Goal: Task Accomplishment & Management: Use online tool/utility

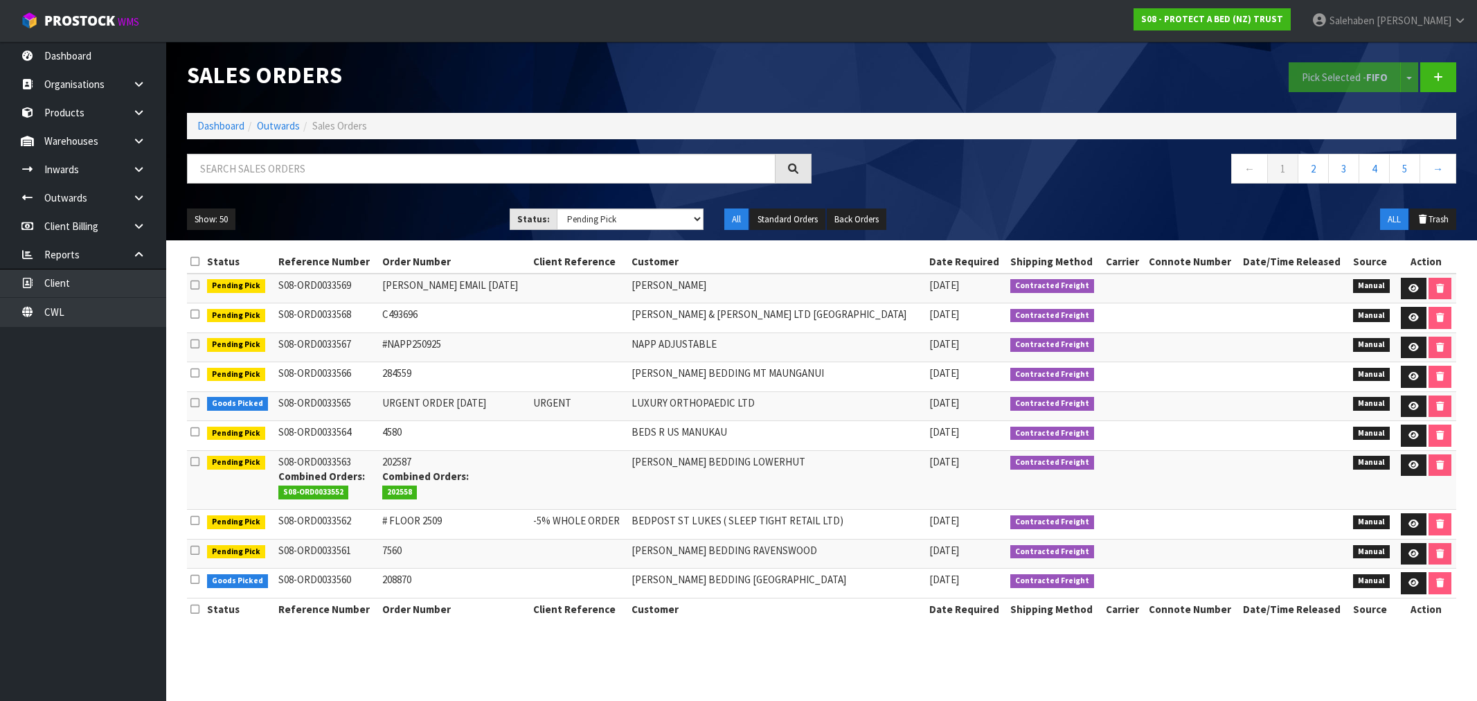
select select "string:3"
click at [220, 127] on link "Dashboard" at bounding box center [220, 125] width 47 height 13
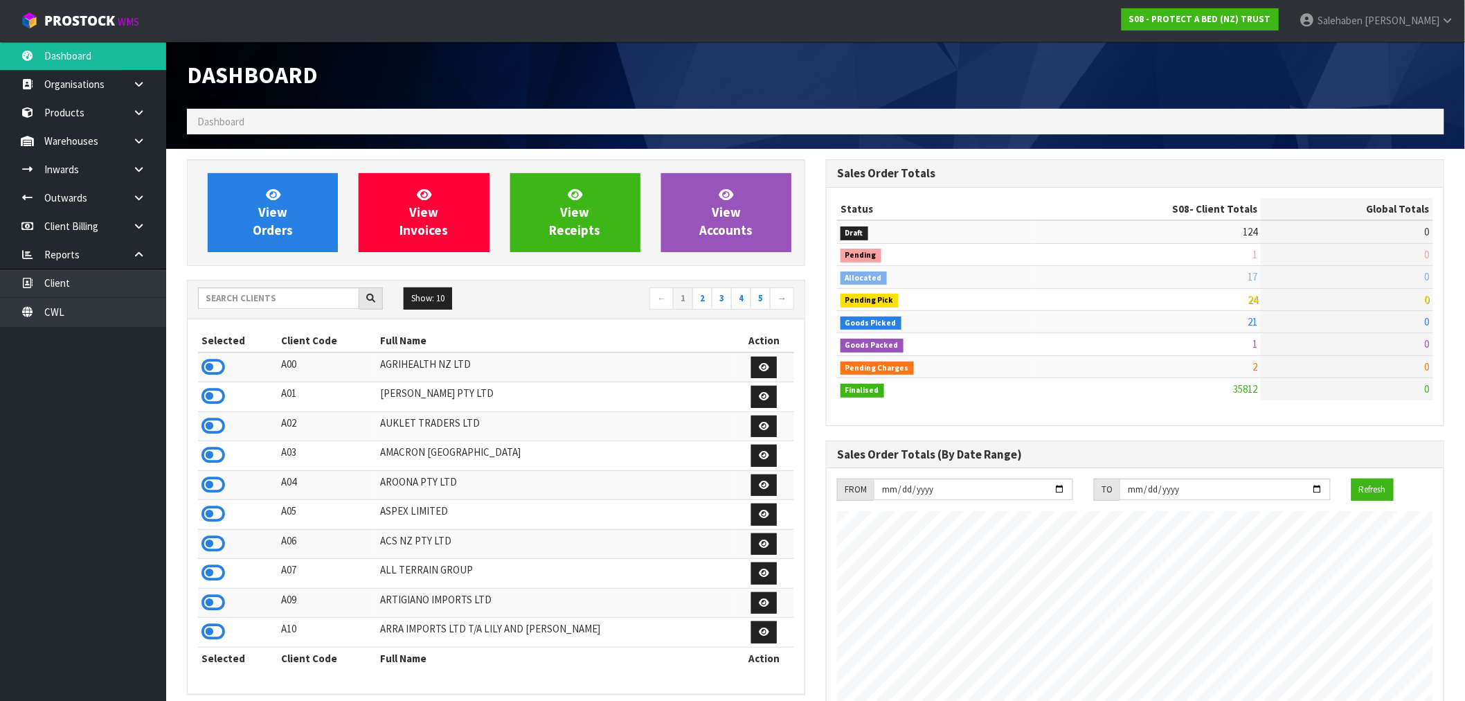
scroll to position [1049, 639]
click at [301, 292] on input "text" at bounding box center [278, 297] width 161 height 21
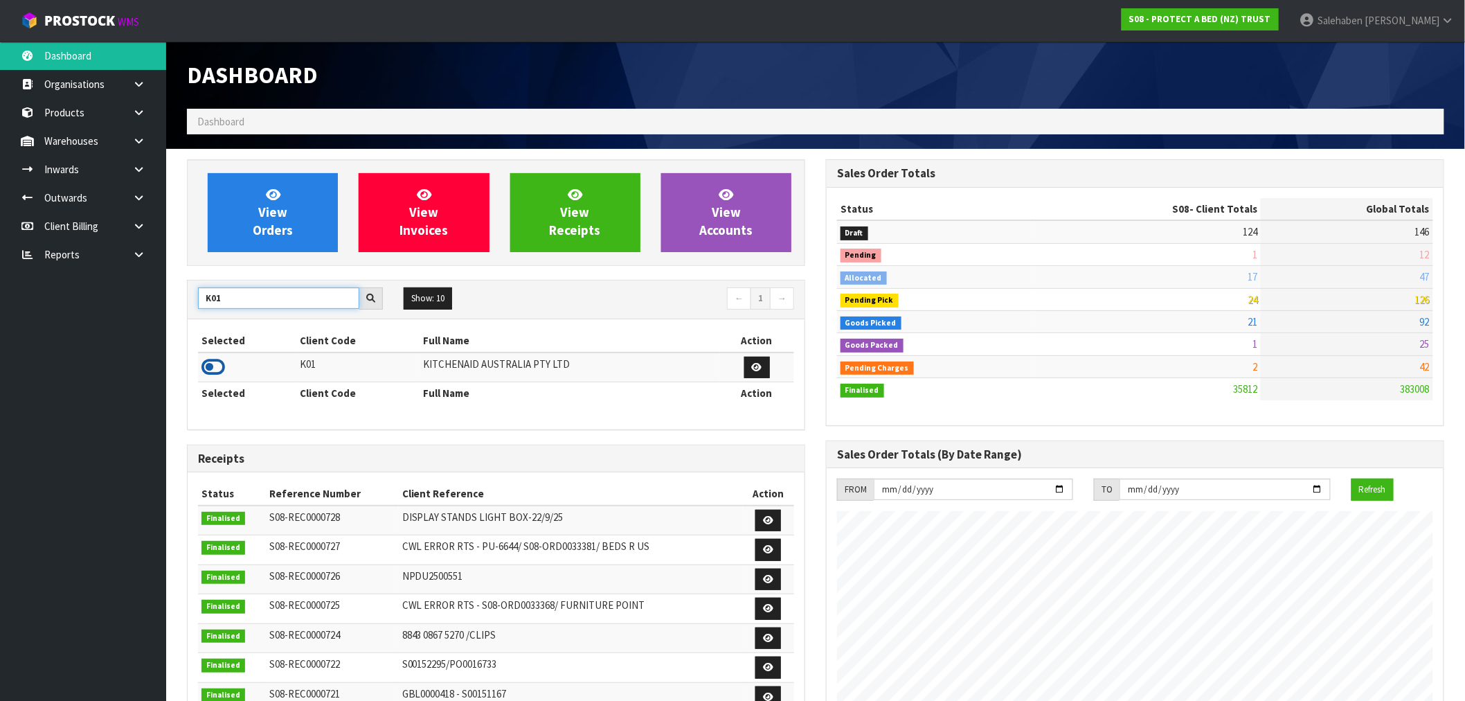
type input "K01"
click at [209, 369] on icon at bounding box center [214, 367] width 24 height 21
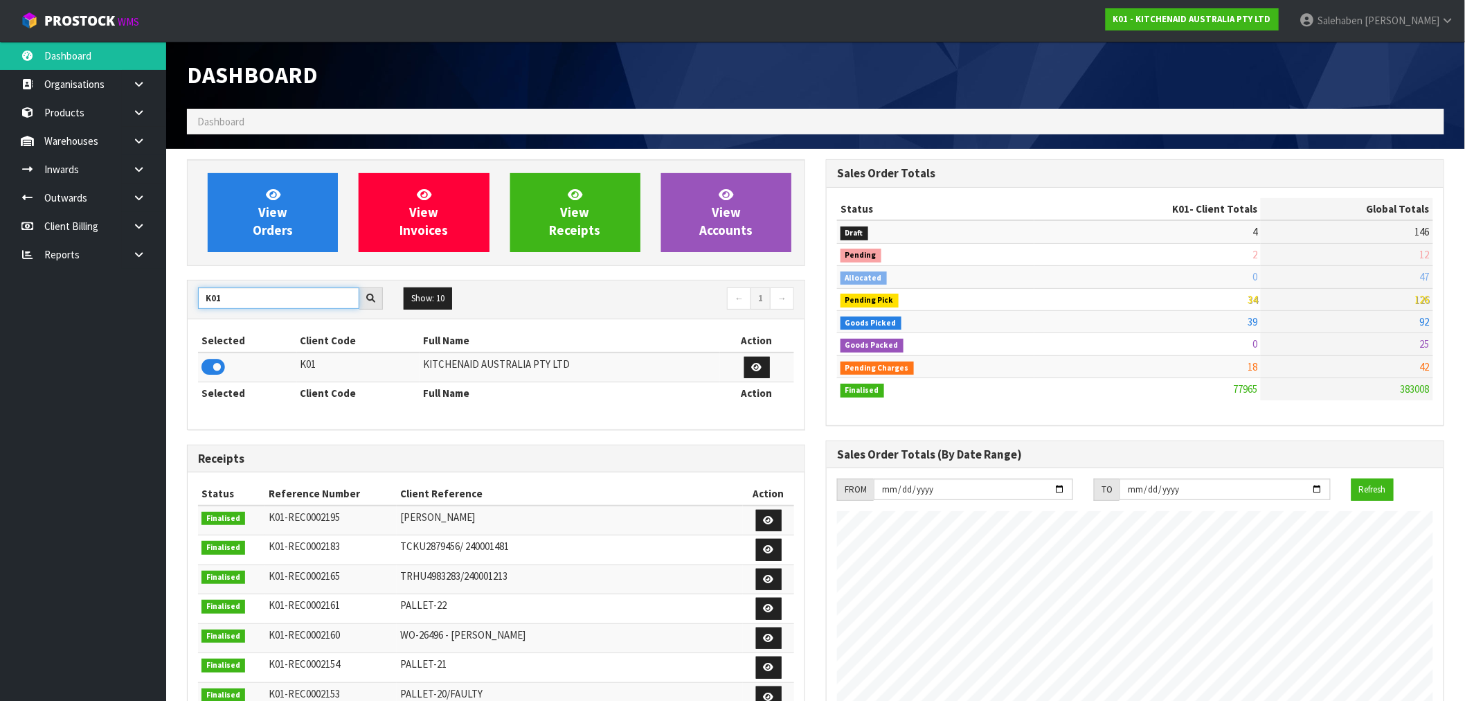
drag, startPoint x: 229, startPoint y: 292, endPoint x: 176, endPoint y: 298, distance: 53.0
click at [177, 298] on div "View Orders View Invoices View Receipts View Accounts K01 Show: 10 5 10 25 50 ←…" at bounding box center [496, 594] width 639 height 870
click at [215, 368] on icon at bounding box center [214, 367] width 24 height 21
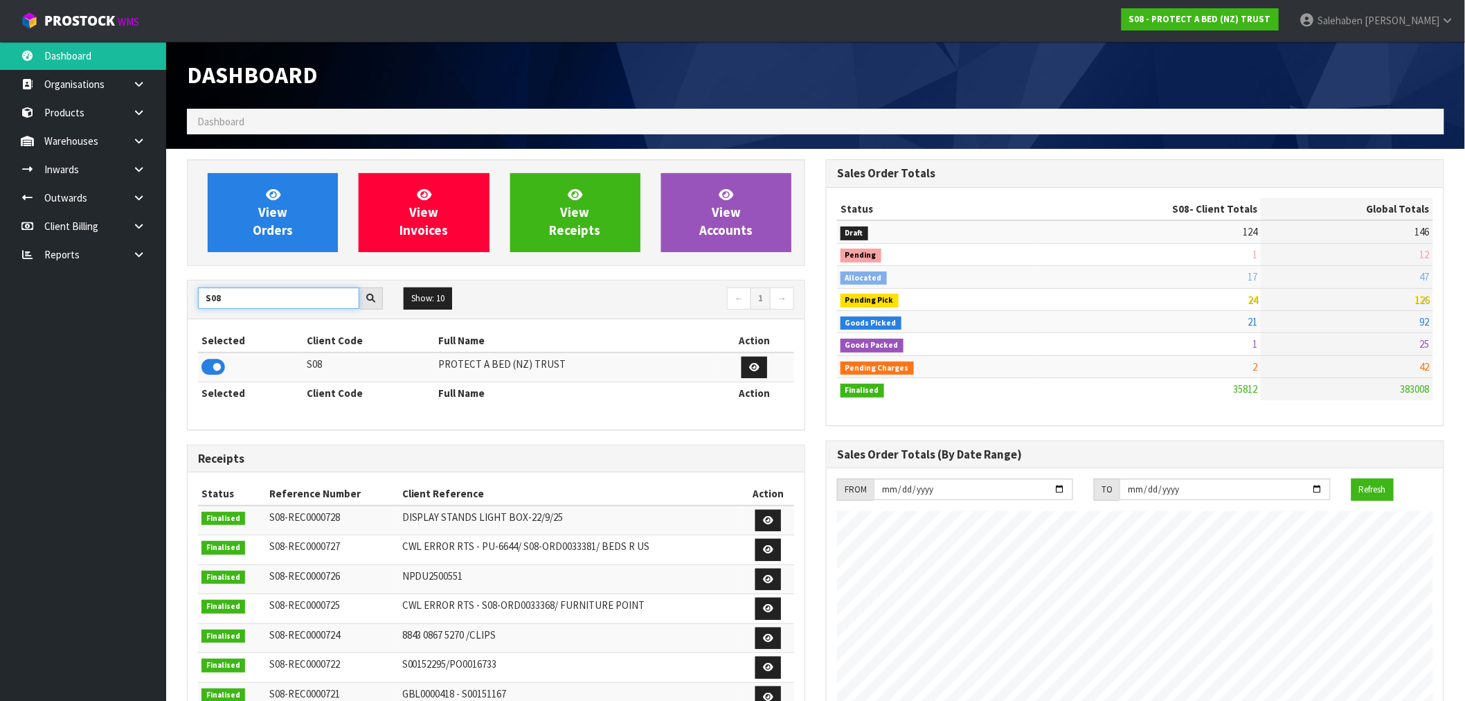
drag, startPoint x: 240, startPoint y: 295, endPoint x: 165, endPoint y: 309, distance: 76.7
click at [165, 309] on body "Toggle navigation ProStock WMS S08 - PROTECT A BED (NZ) TRUST Salehaben Patel L…" at bounding box center [732, 350] width 1465 height 701
click at [212, 365] on icon at bounding box center [214, 367] width 24 height 21
drag, startPoint x: 233, startPoint y: 301, endPoint x: 169, endPoint y: 317, distance: 66.5
click at [169, 317] on section "View Orders View Invoices View Receipts View Accounts C11 Show: 10 5 10 25 50 ←…" at bounding box center [815, 684] width 1299 height 1071
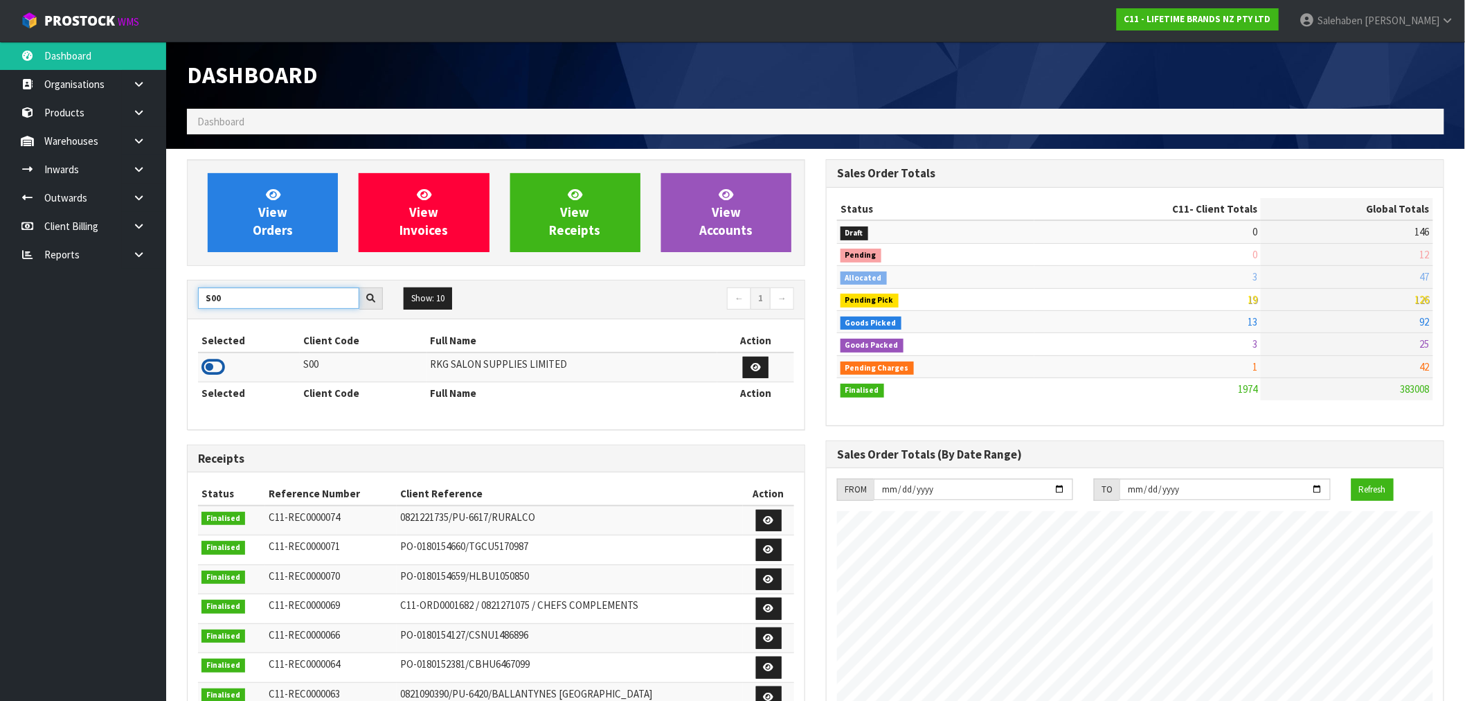
type input "S00"
click at [219, 368] on icon at bounding box center [214, 367] width 24 height 21
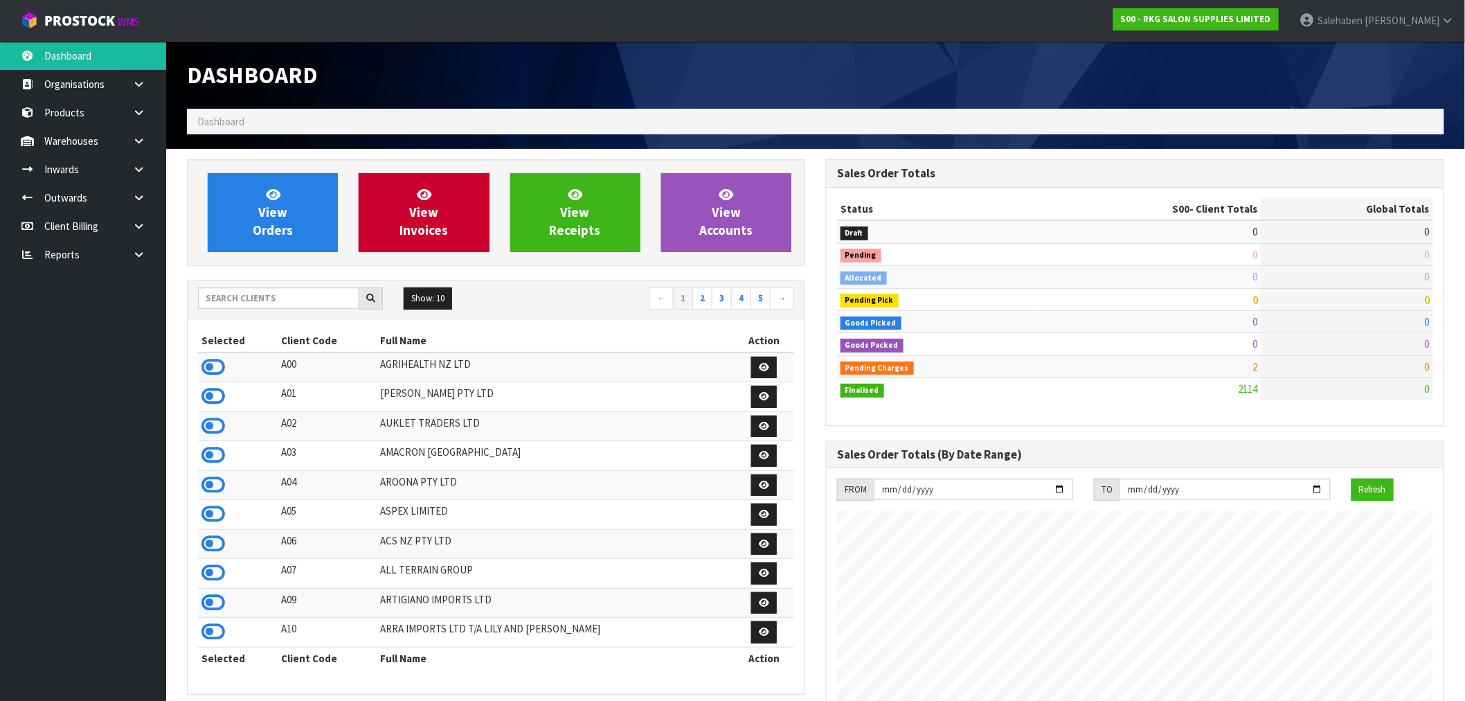
scroll to position [1049, 639]
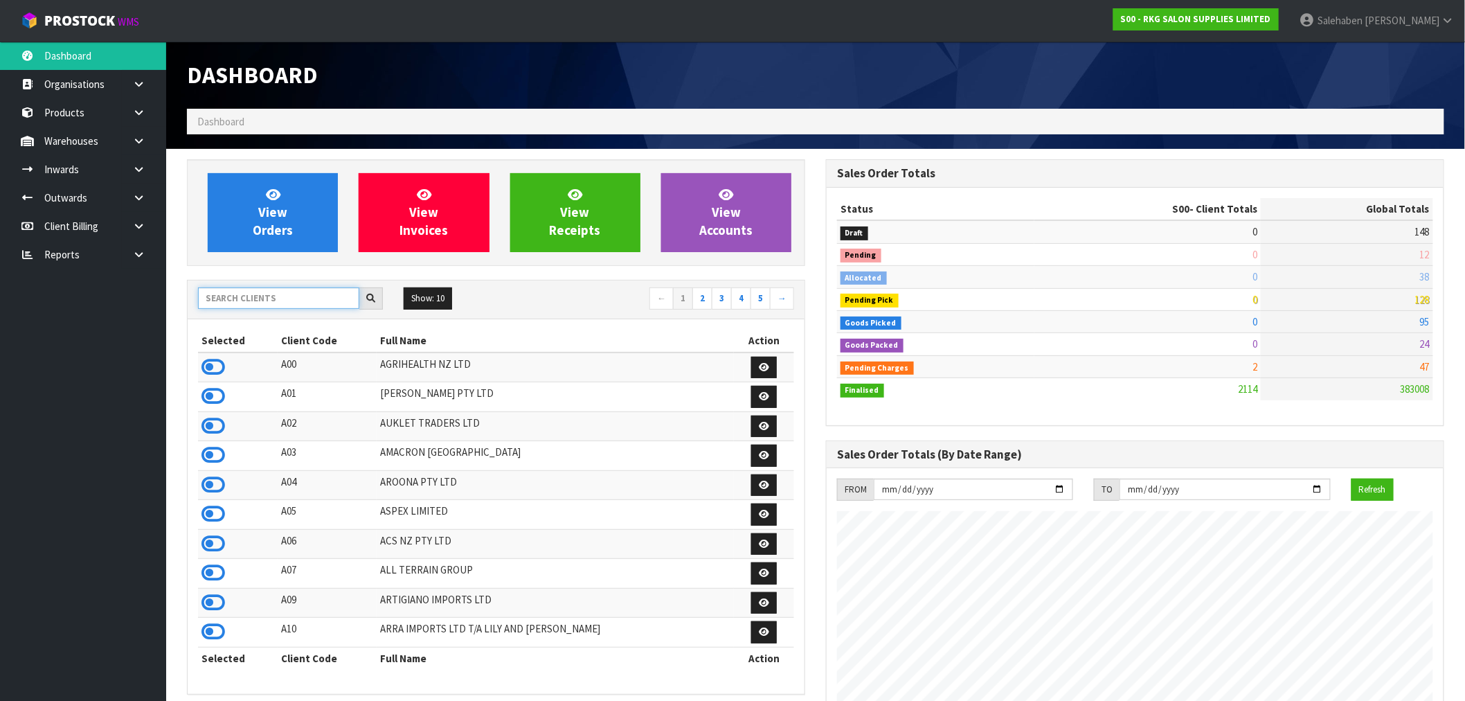
click at [296, 293] on input "text" at bounding box center [278, 297] width 161 height 21
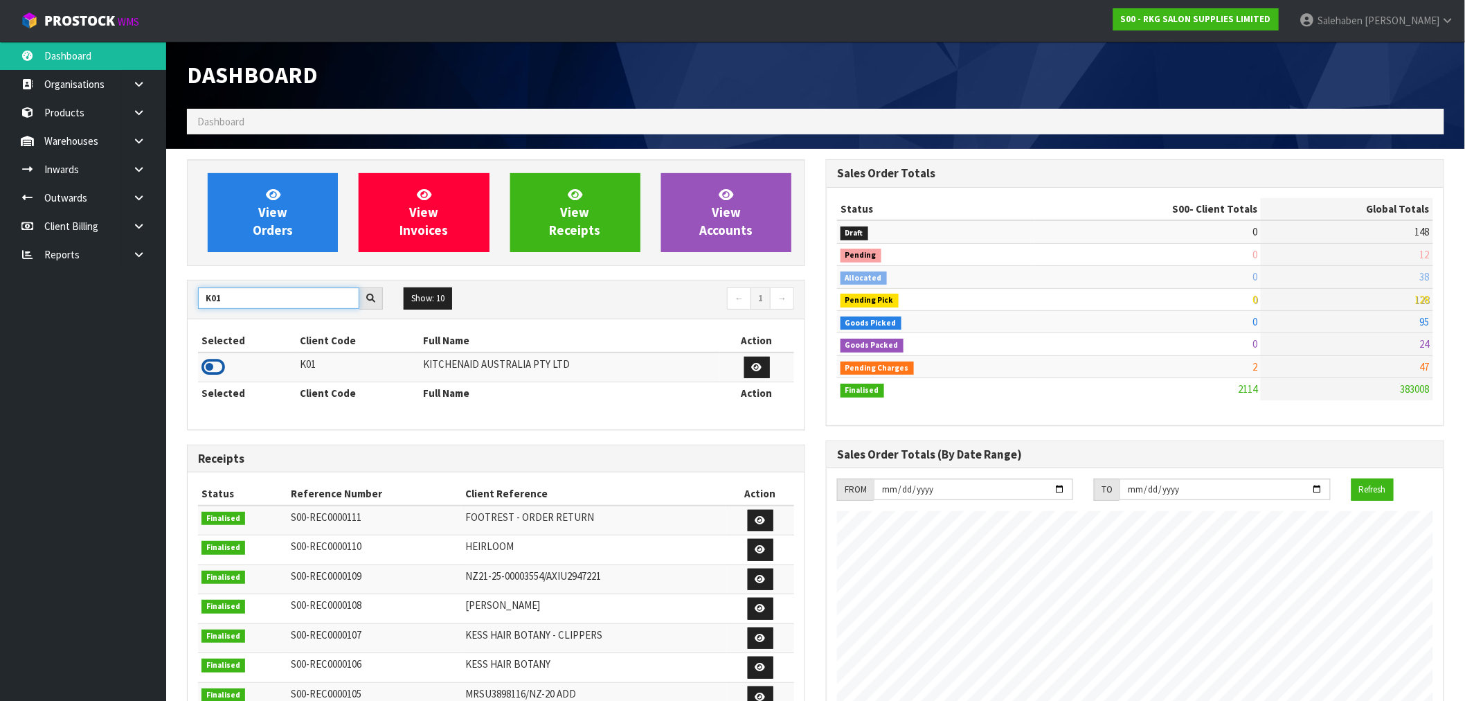
type input "K01"
click at [216, 369] on icon at bounding box center [214, 367] width 24 height 21
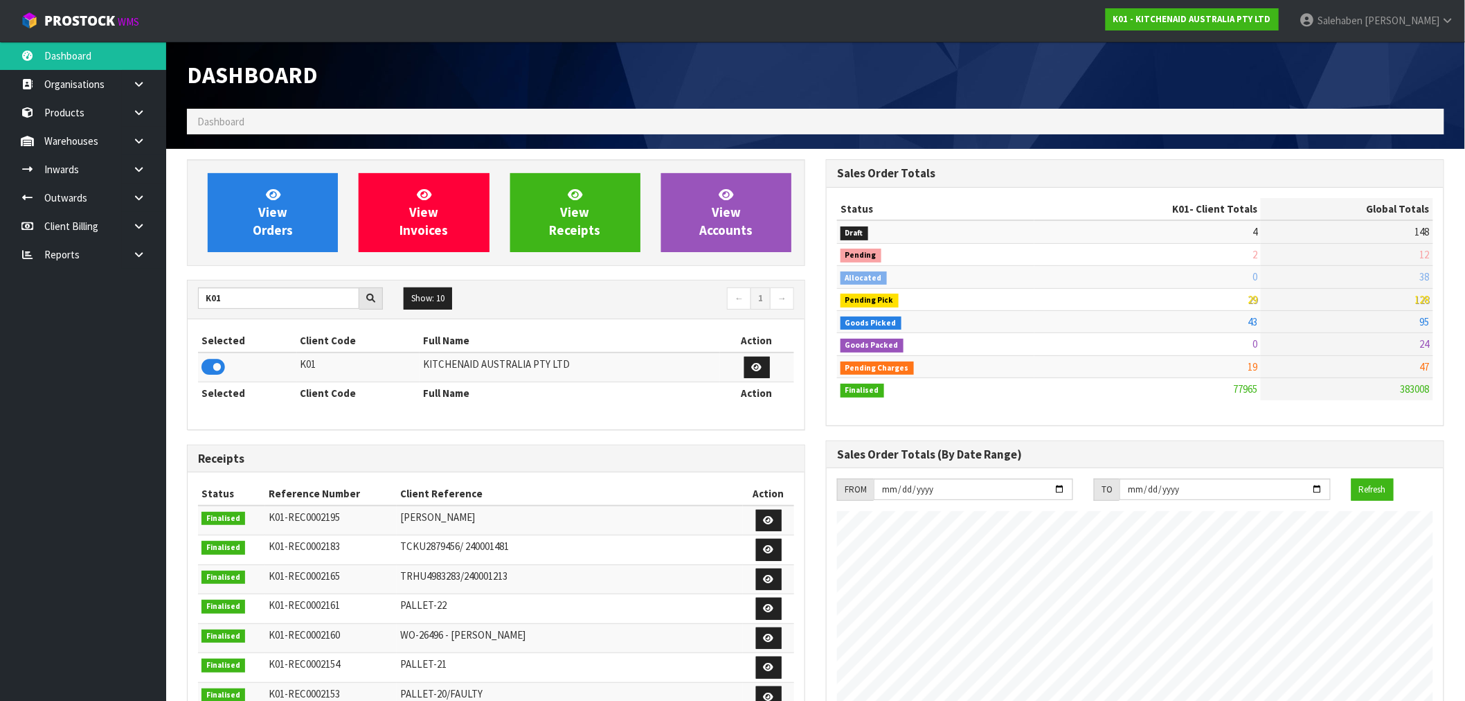
scroll to position [691408, 691819]
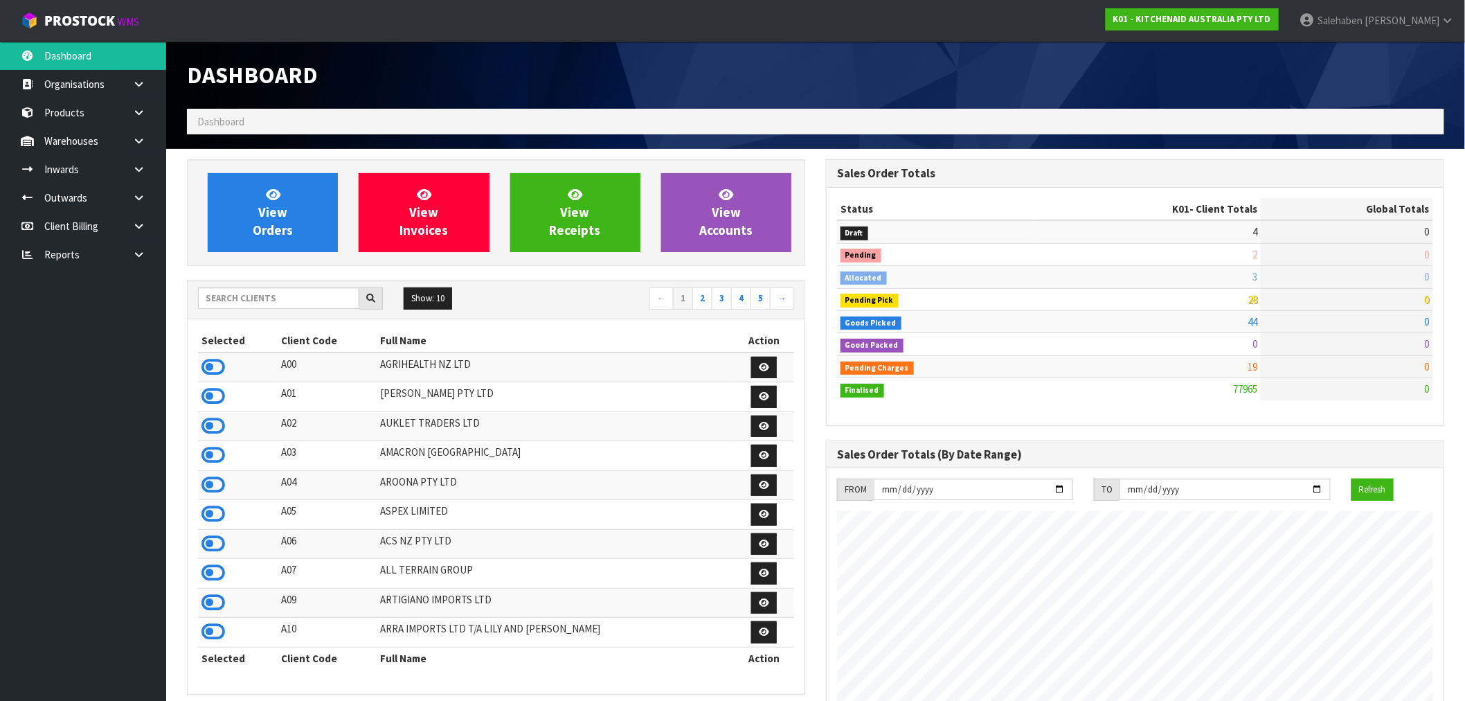
scroll to position [1049, 639]
click at [240, 296] on input "text" at bounding box center [278, 297] width 161 height 21
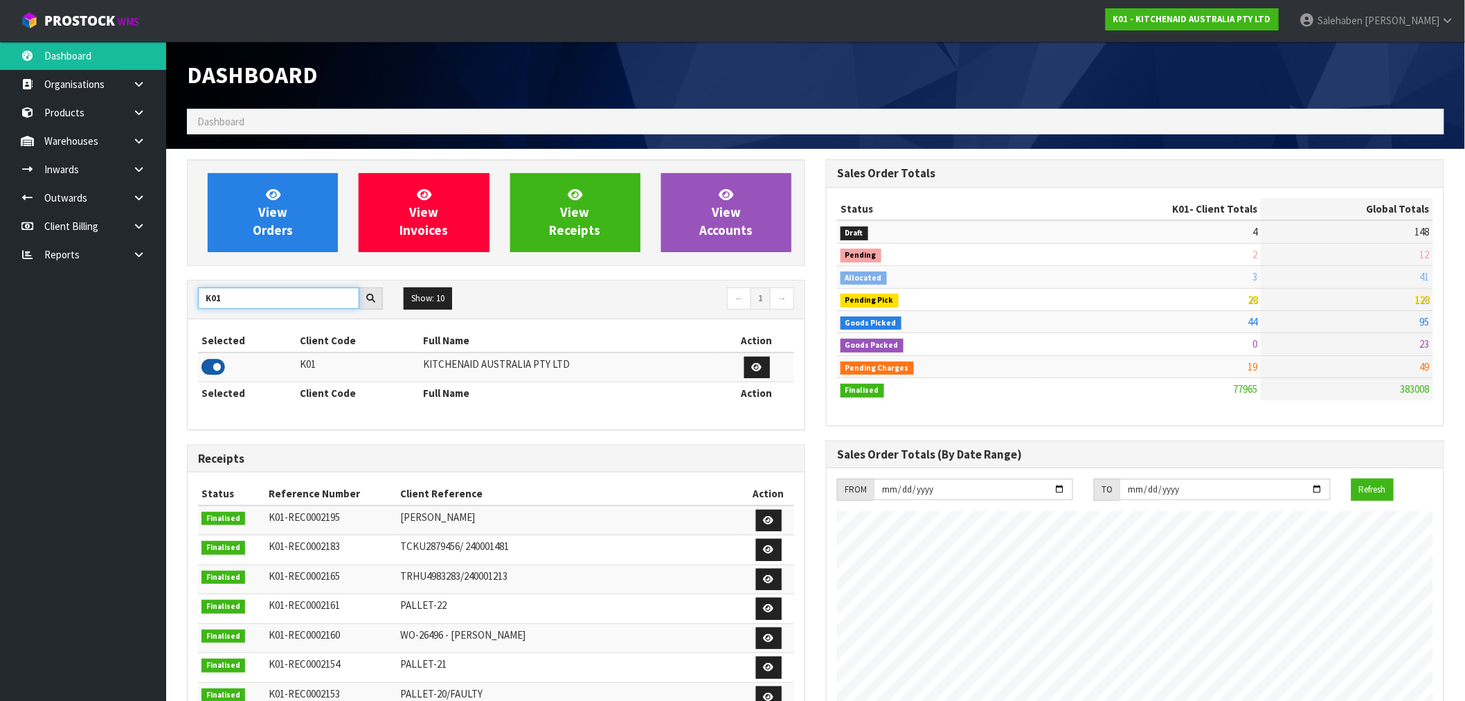
type input "K01"
click at [211, 365] on icon at bounding box center [214, 367] width 24 height 21
drag, startPoint x: 233, startPoint y: 298, endPoint x: 171, endPoint y: 306, distance: 62.2
click at [171, 306] on section "View Orders View Invoices View Receipts View Accounts K01 Show: 10 5 10 25 50 ←…" at bounding box center [815, 684] width 1299 height 1071
type input "S08"
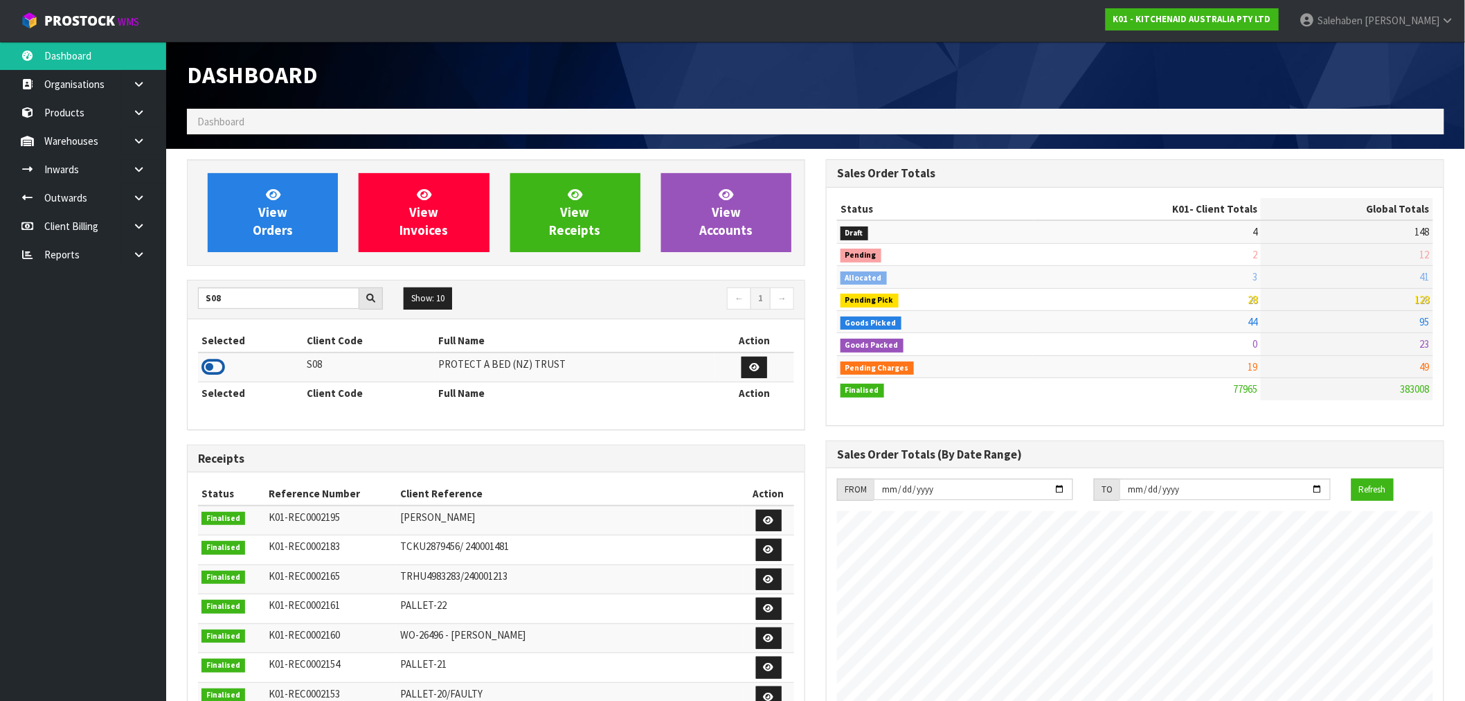
click at [218, 366] on icon at bounding box center [214, 367] width 24 height 21
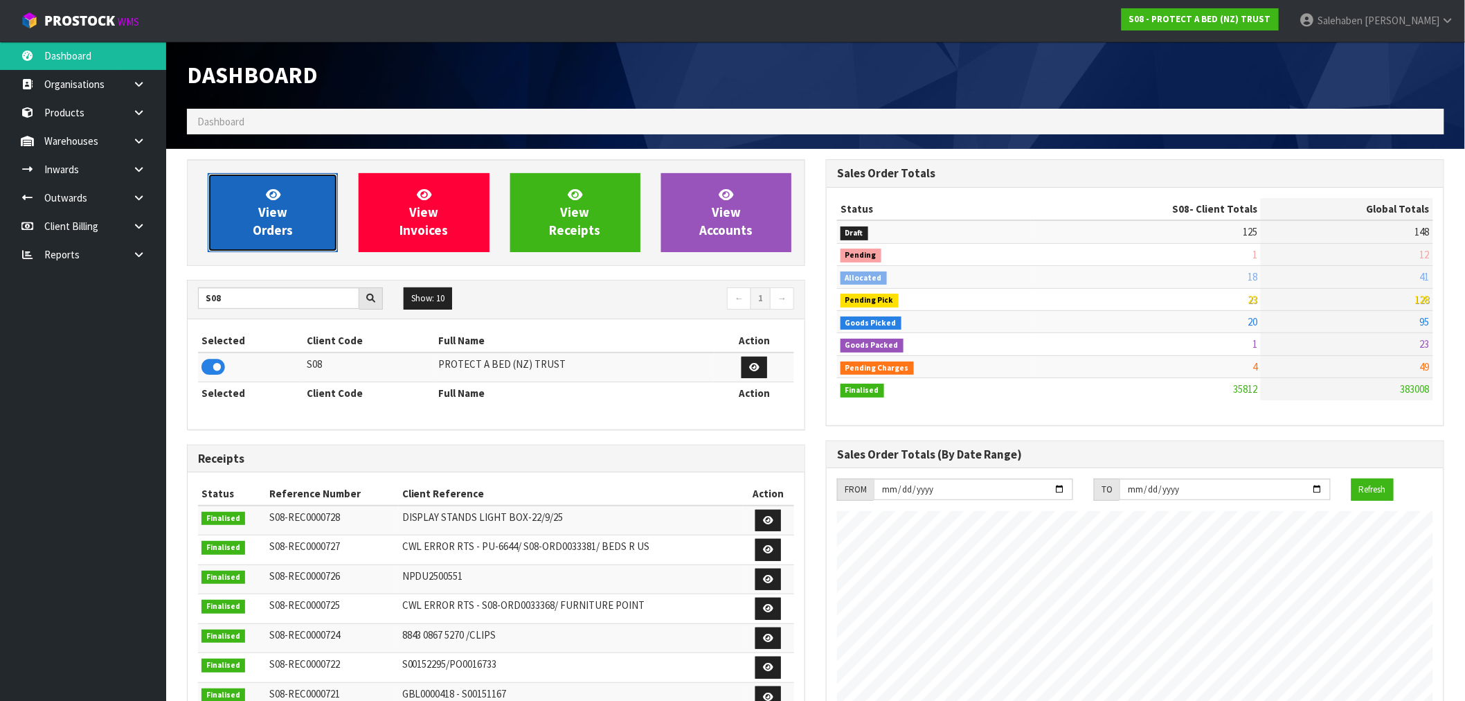
click at [295, 206] on link "View Orders" at bounding box center [273, 212] width 130 height 79
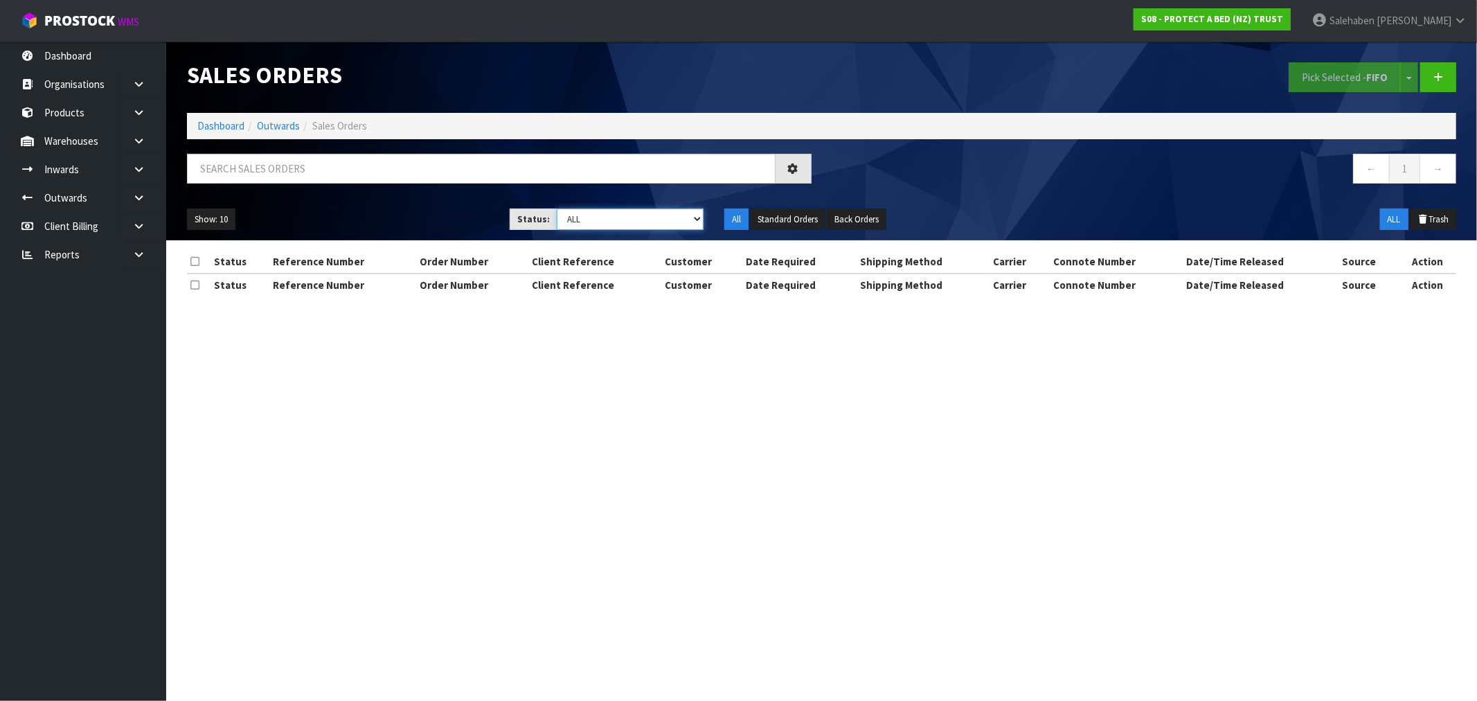
click at [638, 213] on select "Draft Pending Allocated Pending Pick Goods Picked Goods Packed Pending Charges …" at bounding box center [630, 218] width 147 height 21
select select "string:3"
click at [557, 208] on select "Draft Pending Allocated Pending Pick Goods Picked Goods Packed Pending Charges …" at bounding box center [630, 218] width 147 height 21
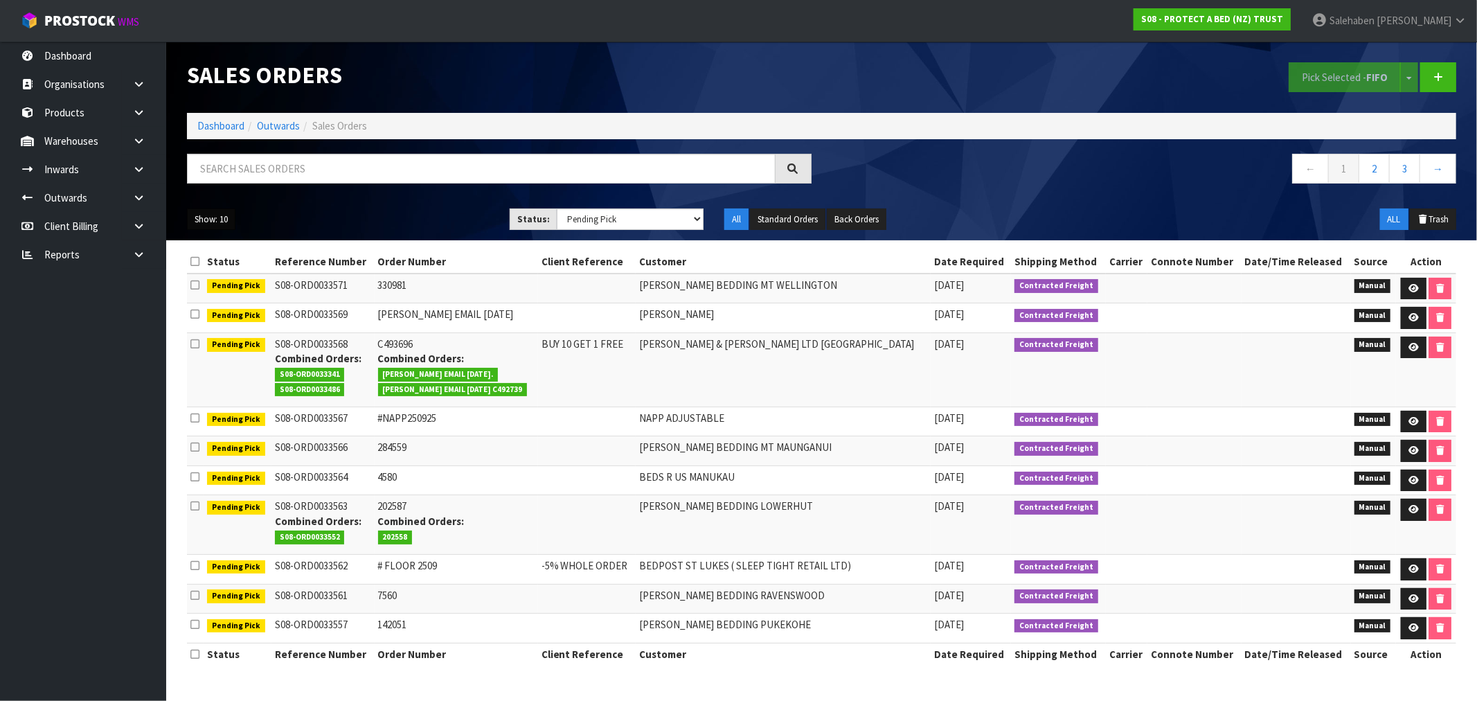
click at [215, 215] on button "Show: 10" at bounding box center [211, 219] width 48 height 22
click at [208, 300] on link "50" at bounding box center [242, 301] width 109 height 19
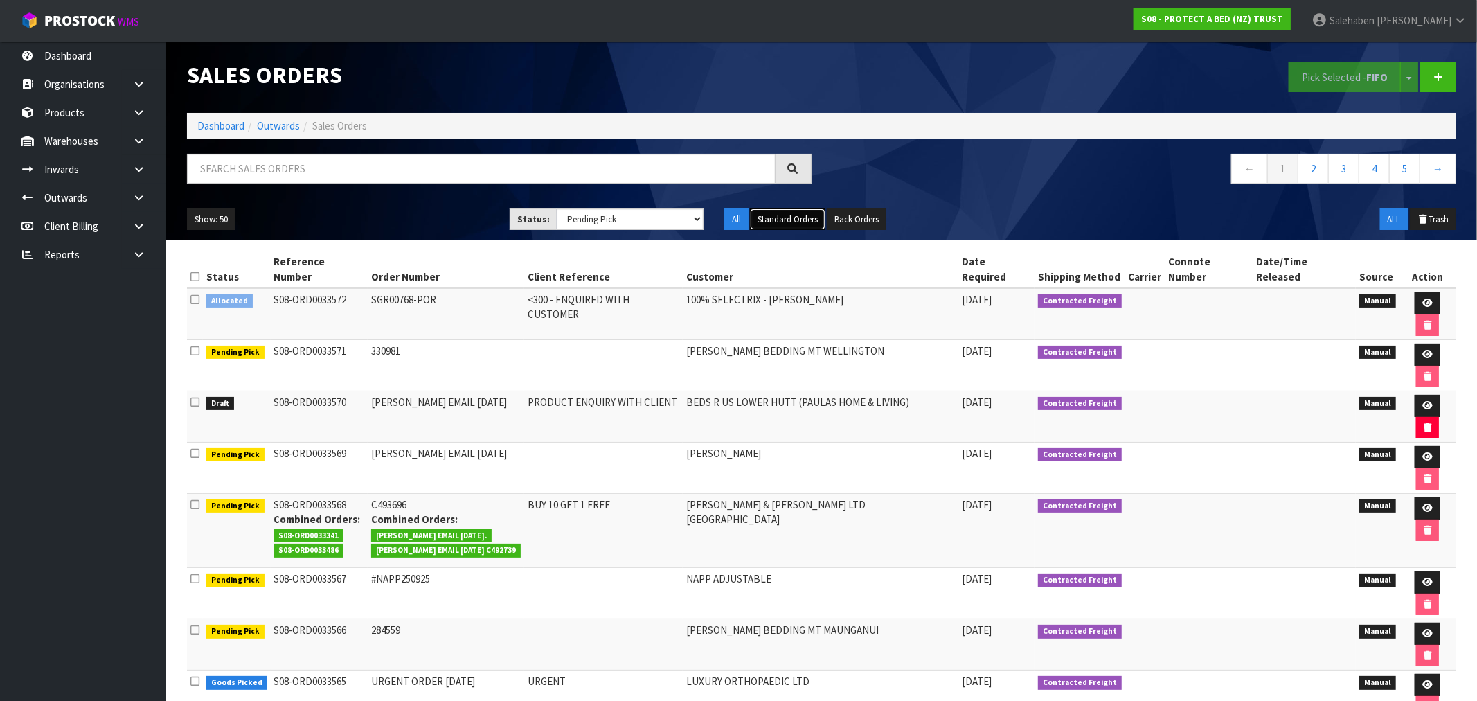
click at [788, 216] on button "Standard Orders" at bounding box center [787, 219] width 75 height 22
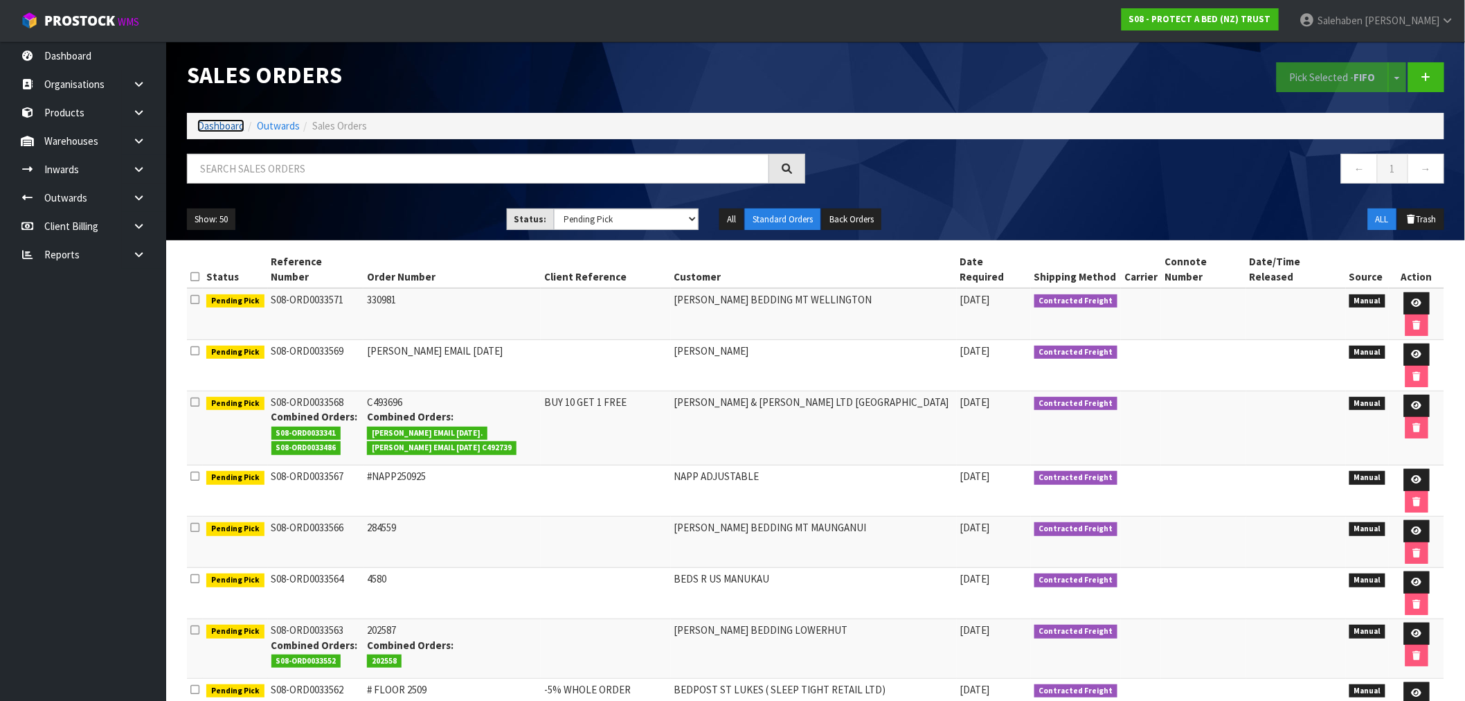
click at [226, 127] on link "Dashboard" at bounding box center [220, 125] width 47 height 13
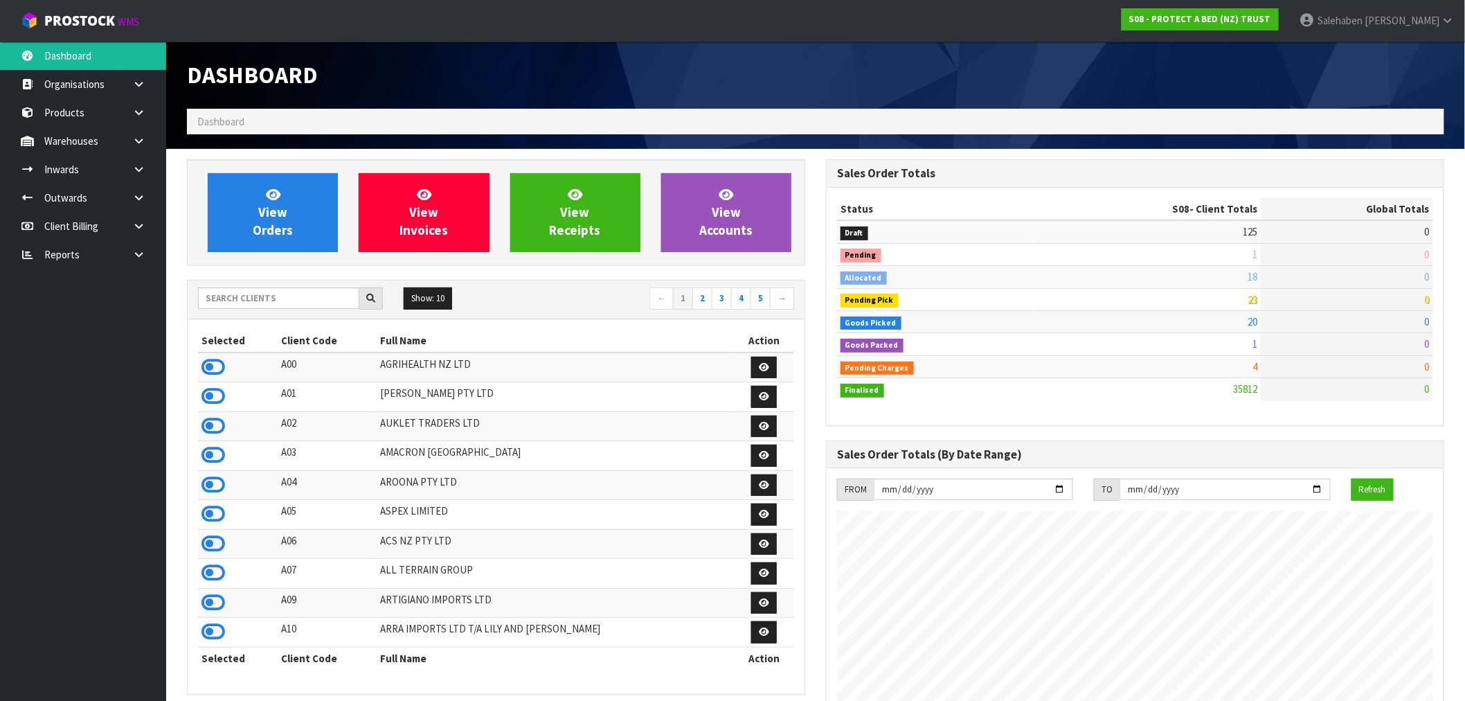
scroll to position [1049, 639]
click at [261, 298] on input "text" at bounding box center [278, 297] width 161 height 21
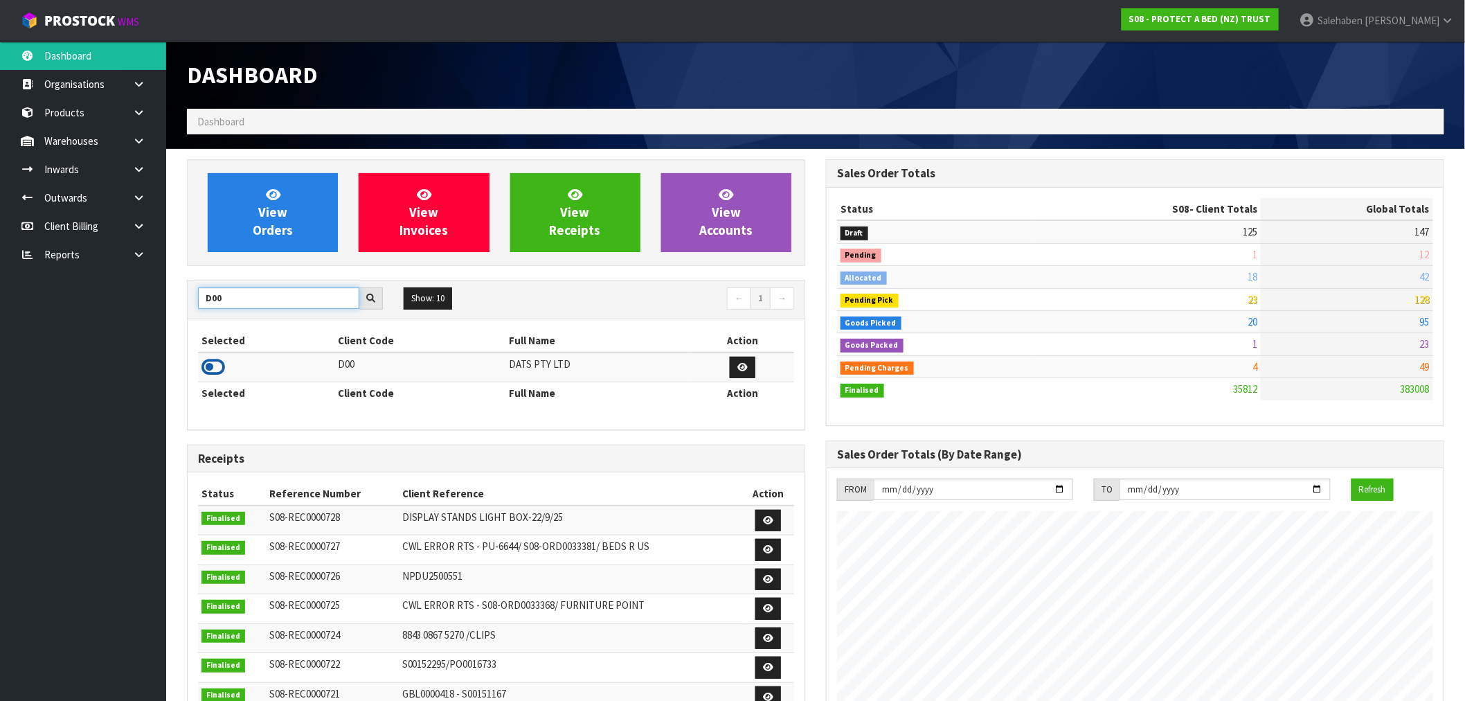
type input "D00"
click at [211, 368] on icon at bounding box center [214, 367] width 24 height 21
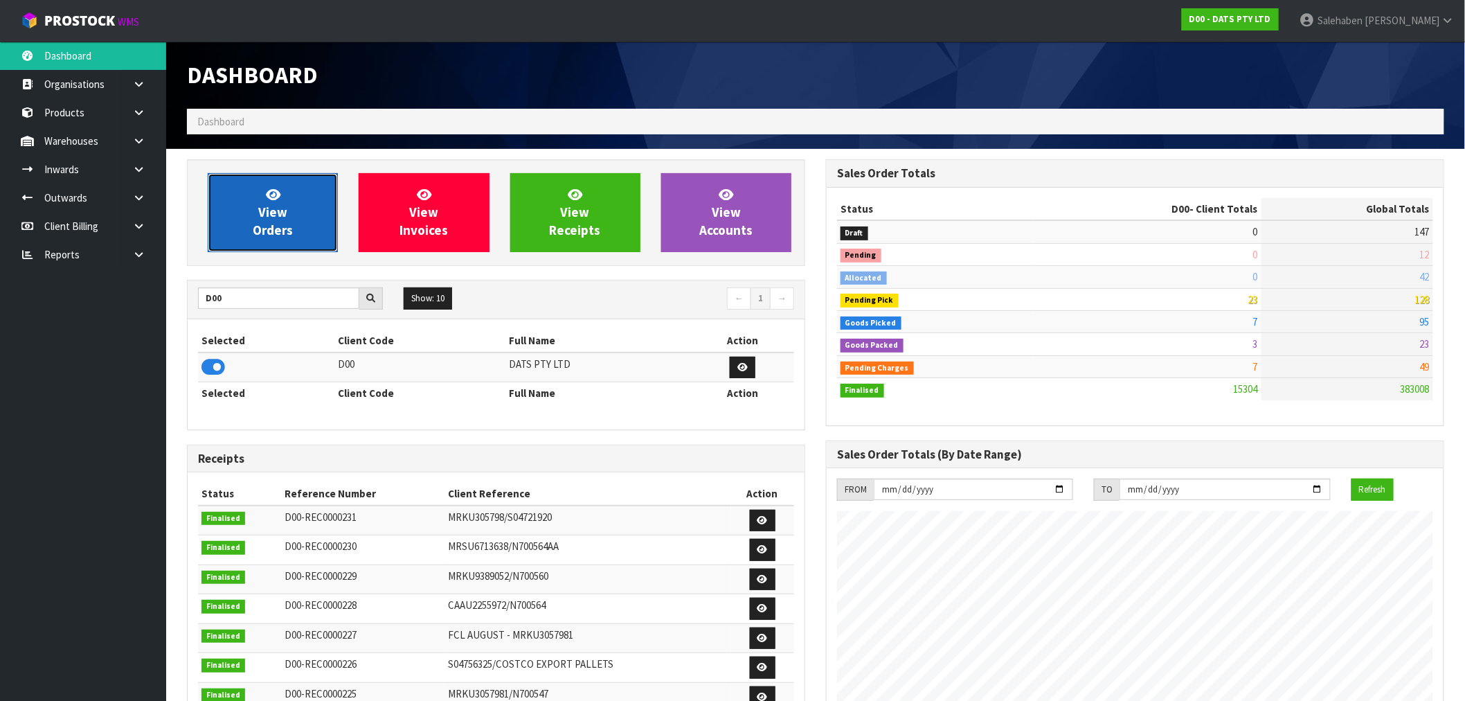
click at [266, 215] on span "View Orders" at bounding box center [273, 212] width 40 height 52
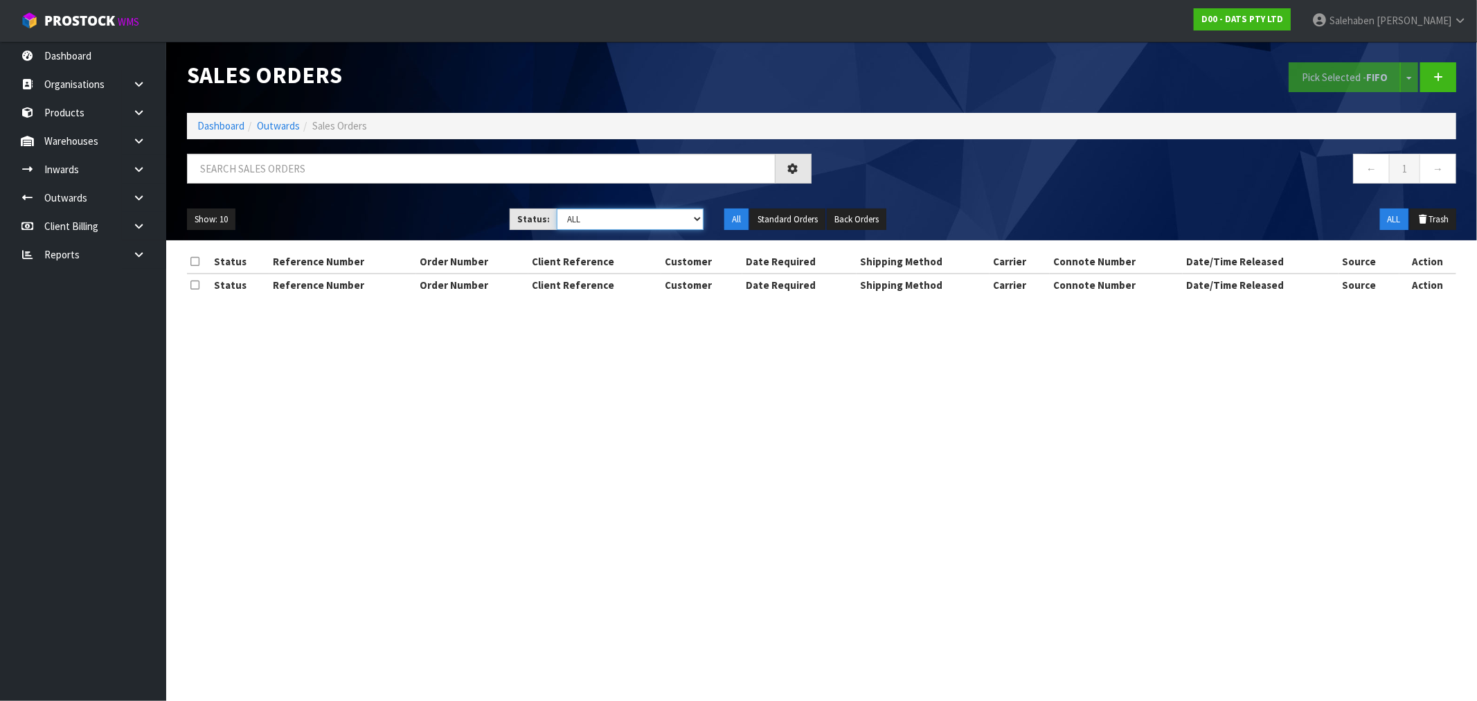
click at [604, 216] on select "Draft Pending Allocated Pending Pick Goods Picked Goods Packed Pending Charges …" at bounding box center [630, 218] width 147 height 21
select select "string:3"
click at [557, 208] on select "Draft Pending Allocated Pending Pick Goods Picked Goods Packed Pending Charges …" at bounding box center [630, 218] width 147 height 21
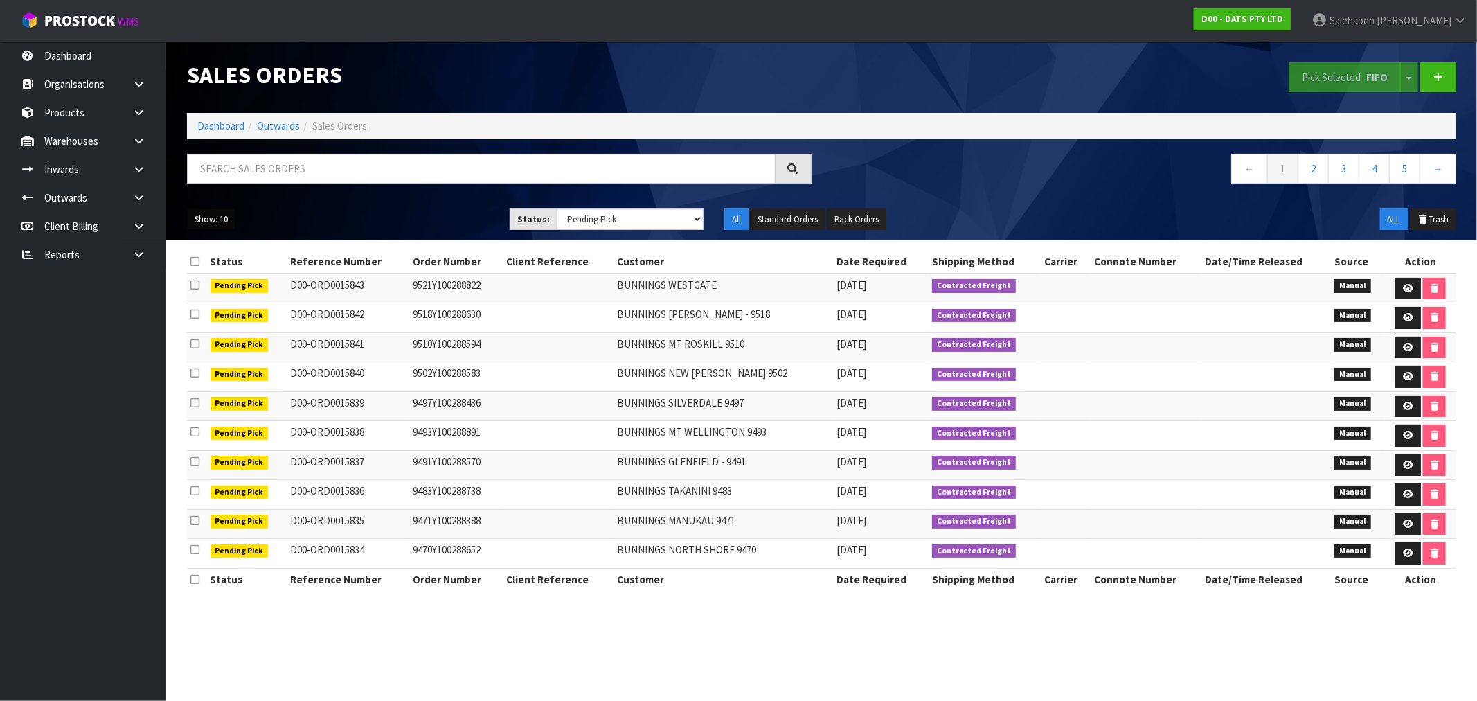
click at [213, 213] on button "Show: 10" at bounding box center [211, 219] width 48 height 22
drag, startPoint x: 215, startPoint y: 300, endPoint x: 226, endPoint y: 303, distance: 10.7
click at [216, 300] on link "50" at bounding box center [242, 301] width 109 height 19
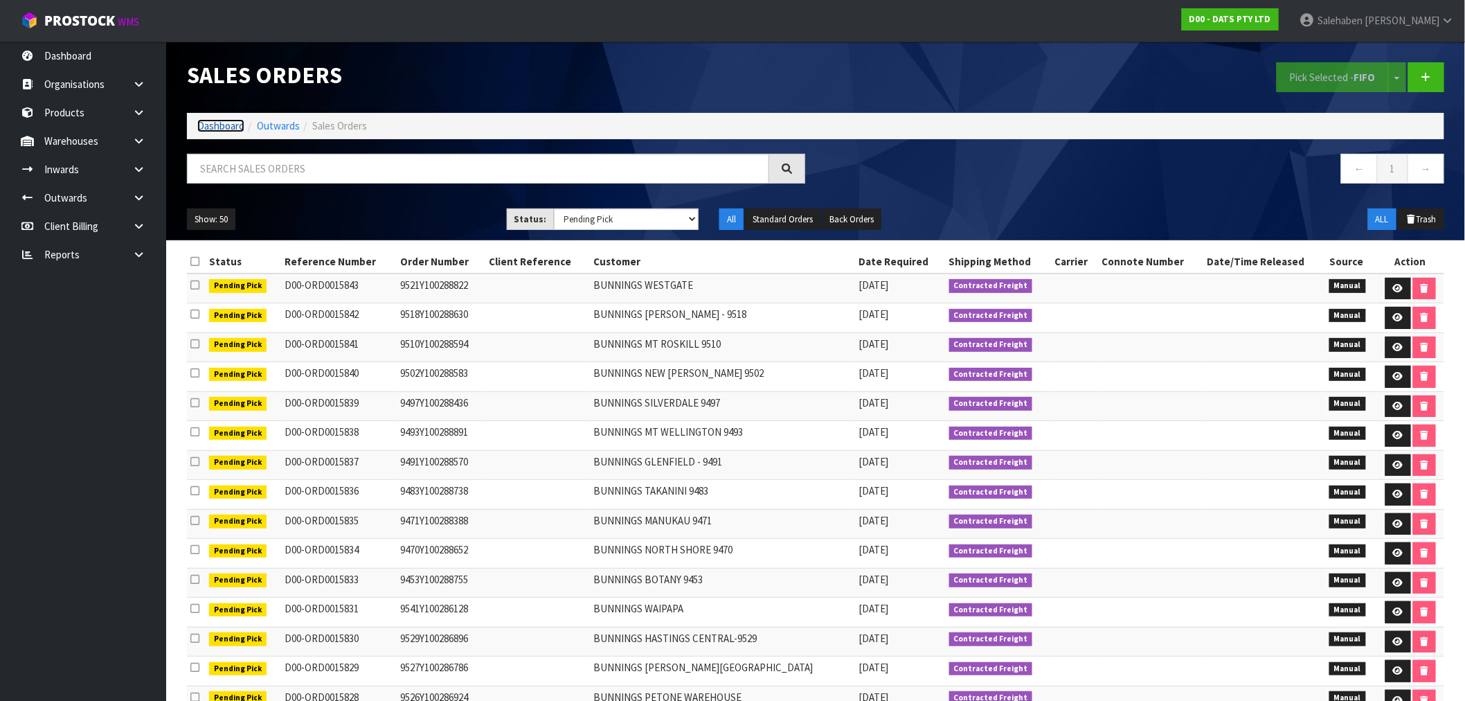
click at [224, 129] on link "Dashboard" at bounding box center [220, 125] width 47 height 13
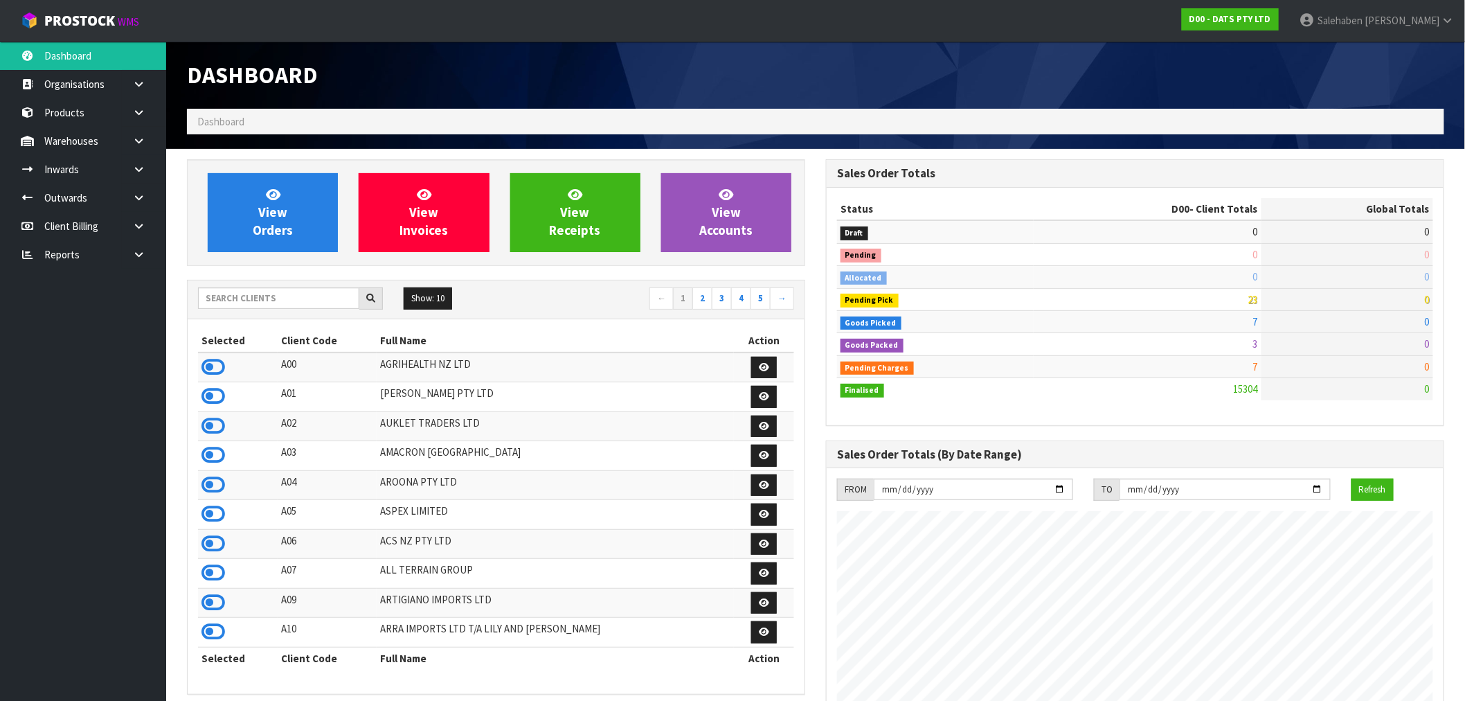
scroll to position [1049, 639]
click at [319, 302] on input "text" at bounding box center [278, 297] width 161 height 21
click at [353, 303] on input "text" at bounding box center [278, 297] width 161 height 21
click at [312, 298] on input "text" at bounding box center [278, 297] width 161 height 21
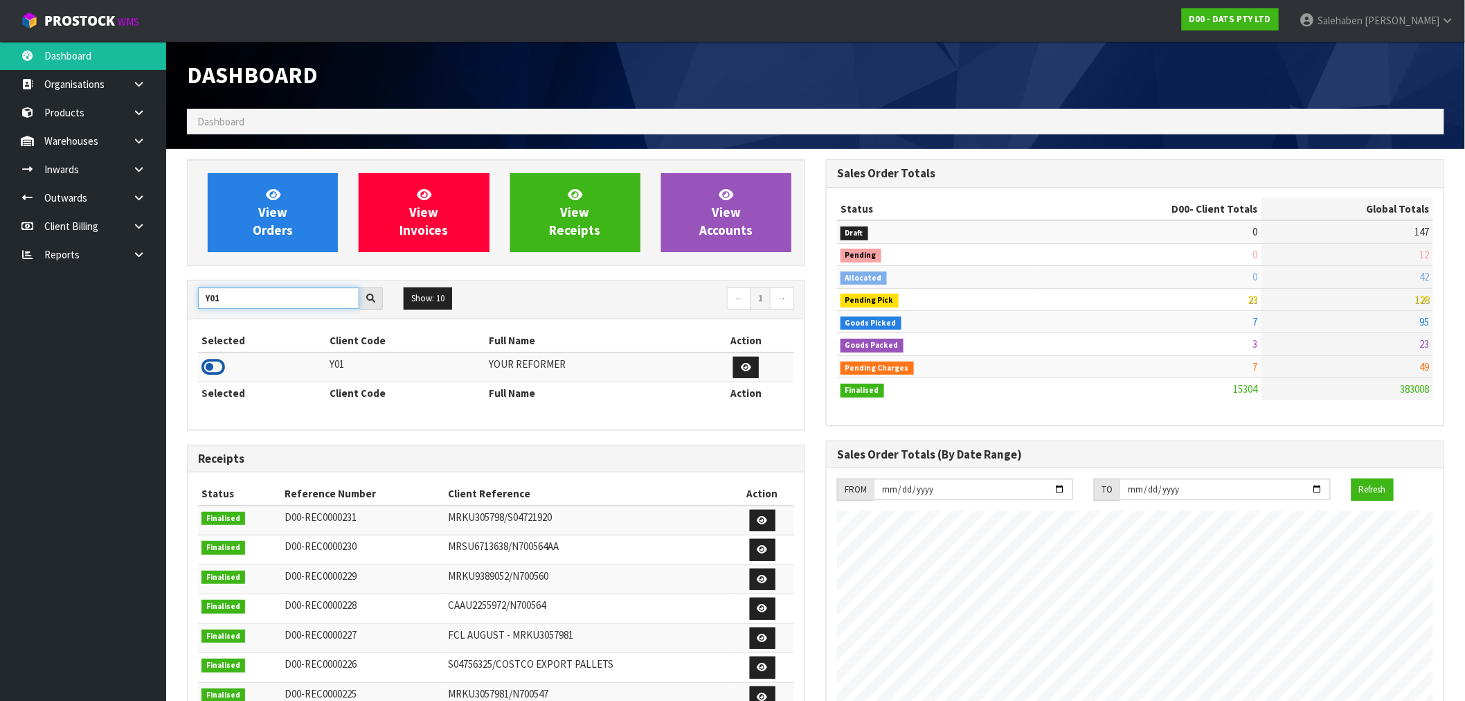
type input "Y01"
click at [209, 368] on icon at bounding box center [214, 367] width 24 height 21
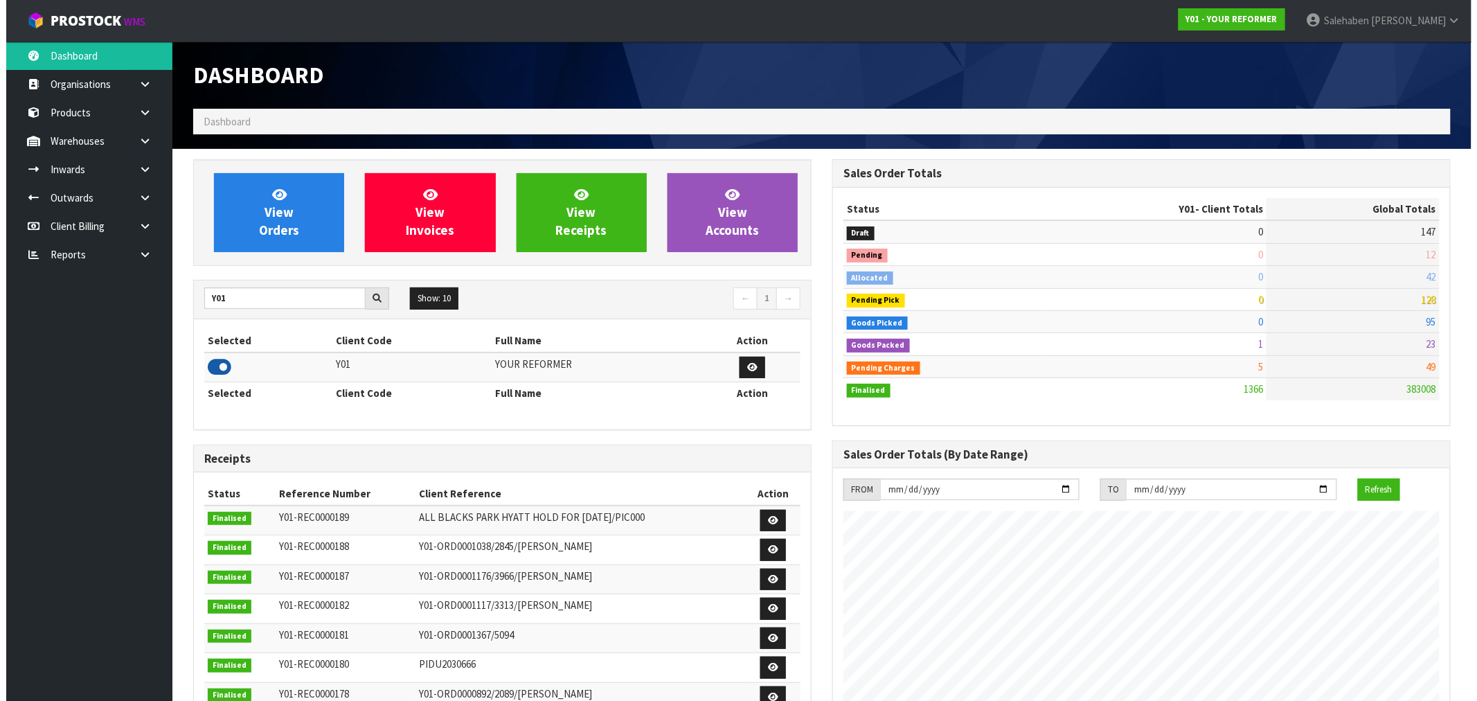
scroll to position [915, 639]
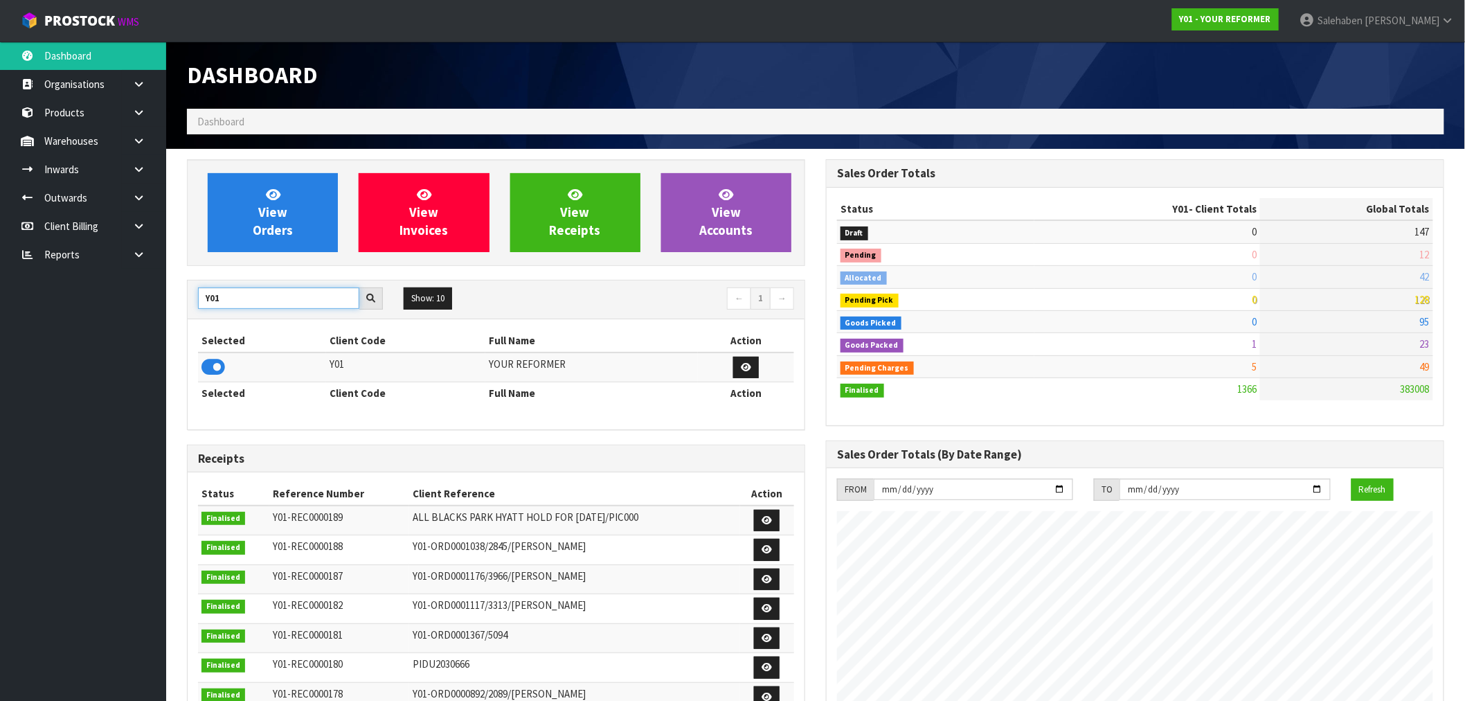
drag, startPoint x: 236, startPoint y: 298, endPoint x: 171, endPoint y: 308, distance: 65.8
click at [173, 308] on section "View Orders View Invoices View Receipts View Accounts Y01 Show: 10 5 10 25 50 ←…" at bounding box center [815, 617] width 1299 height 936
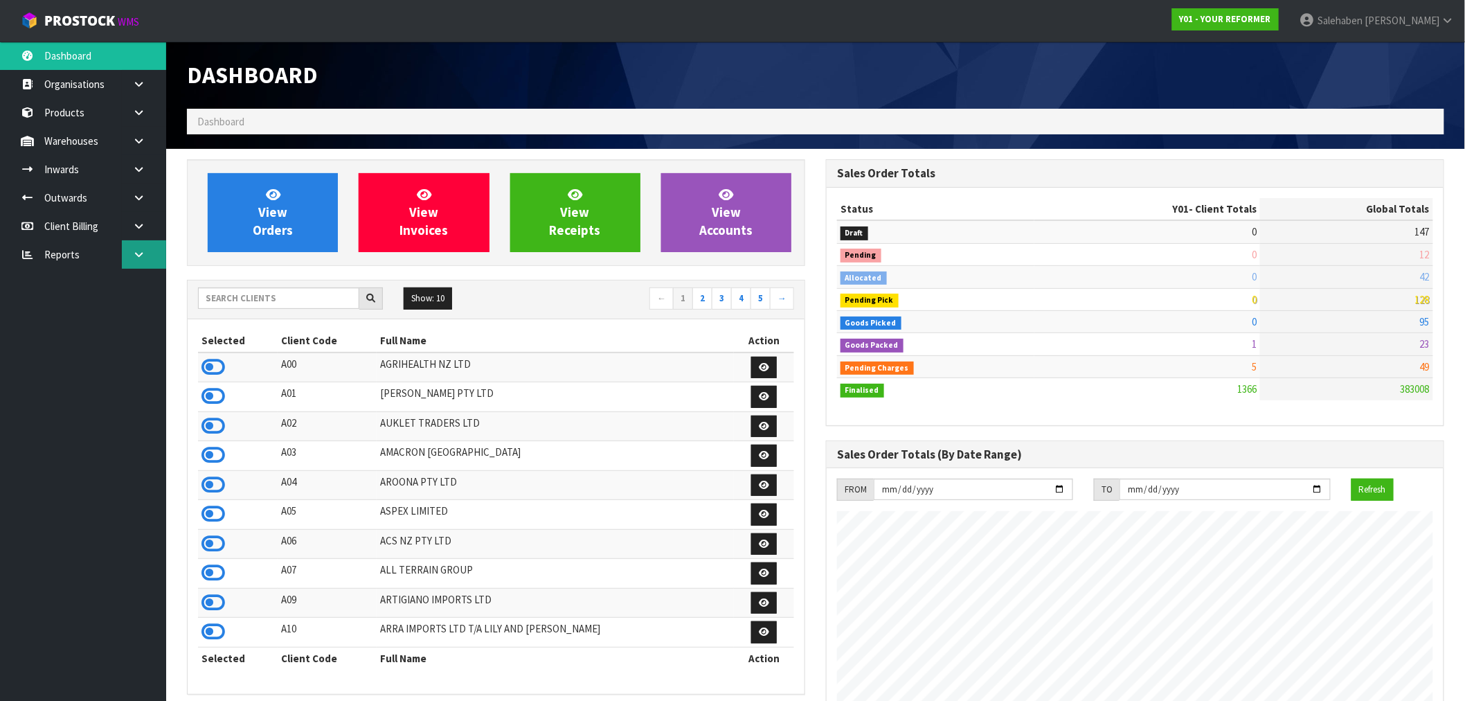
click at [143, 253] on icon at bounding box center [138, 254] width 13 height 10
click at [43, 312] on link "CWL" at bounding box center [83, 312] width 166 height 28
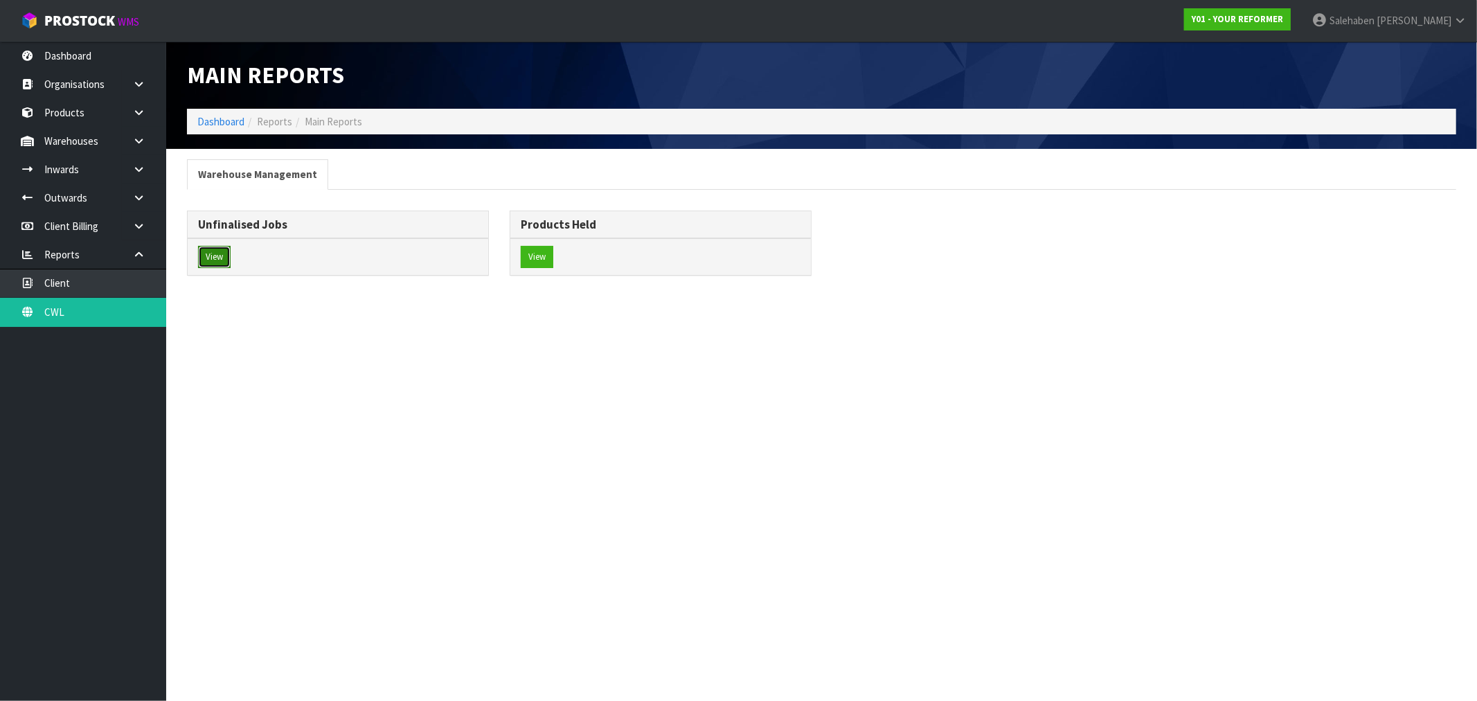
click at [219, 257] on button "View" at bounding box center [214, 257] width 33 height 22
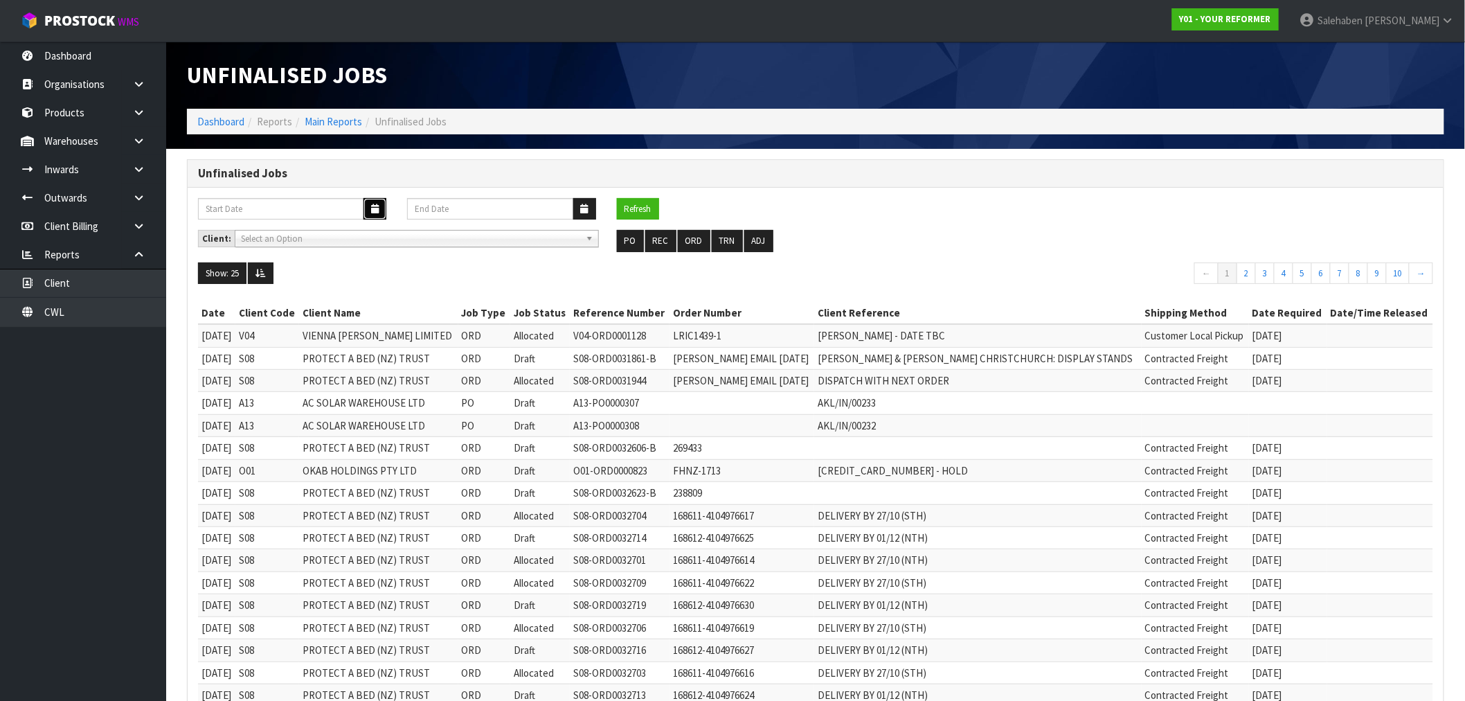
click at [371, 208] on icon "button" at bounding box center [375, 208] width 8 height 9
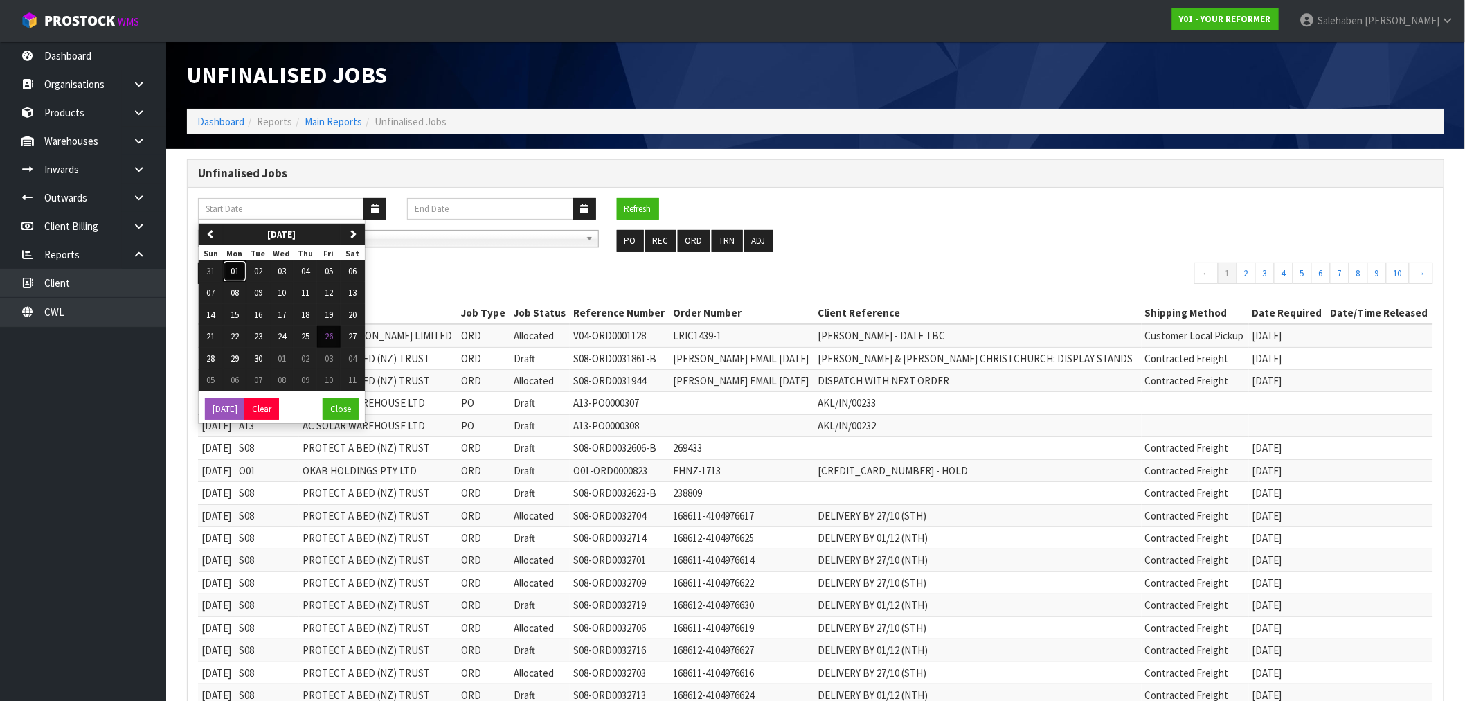
click at [235, 267] on span "01" at bounding box center [235, 271] width 8 height 12
type input "01/09/2025"
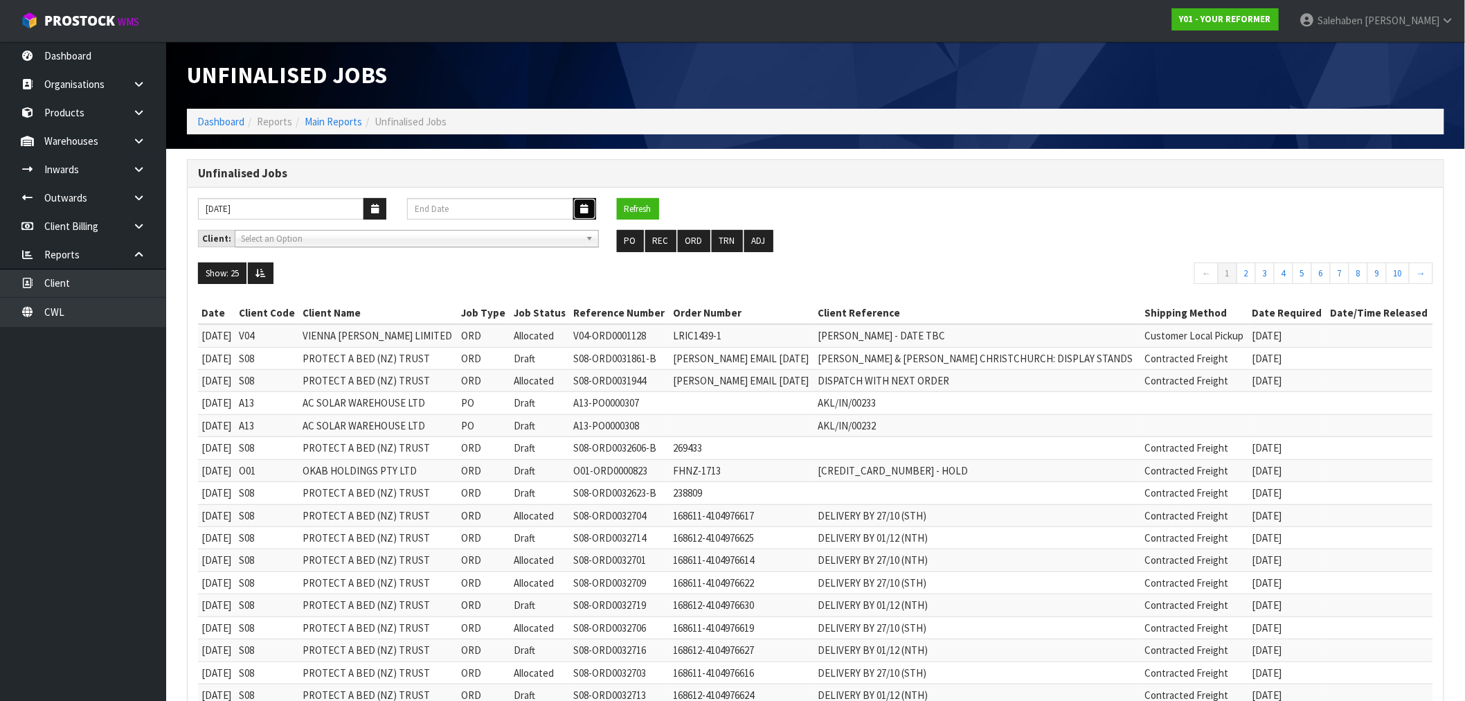
click at [589, 204] on button "button" at bounding box center [584, 208] width 23 height 21
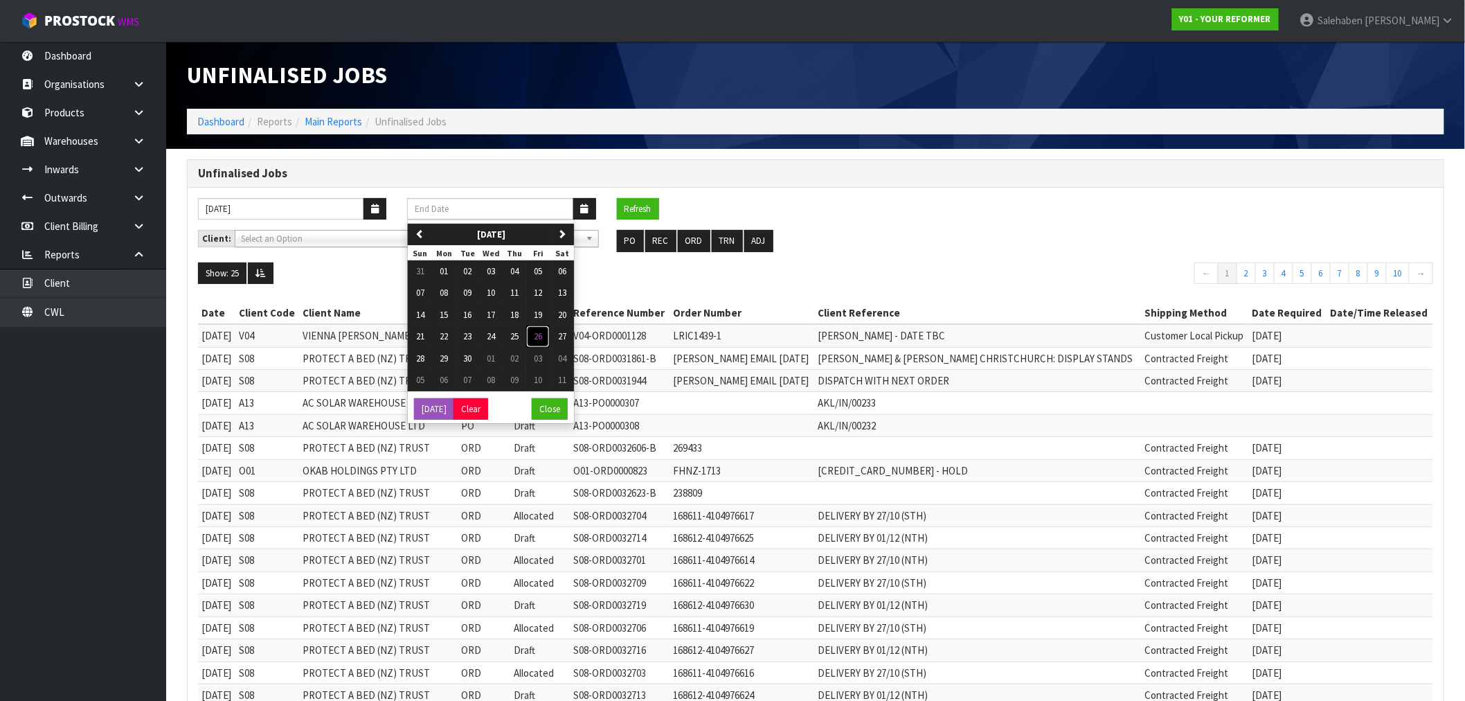
click at [542, 335] on span "26" at bounding box center [538, 336] width 8 height 12
type input "26/09/2025"
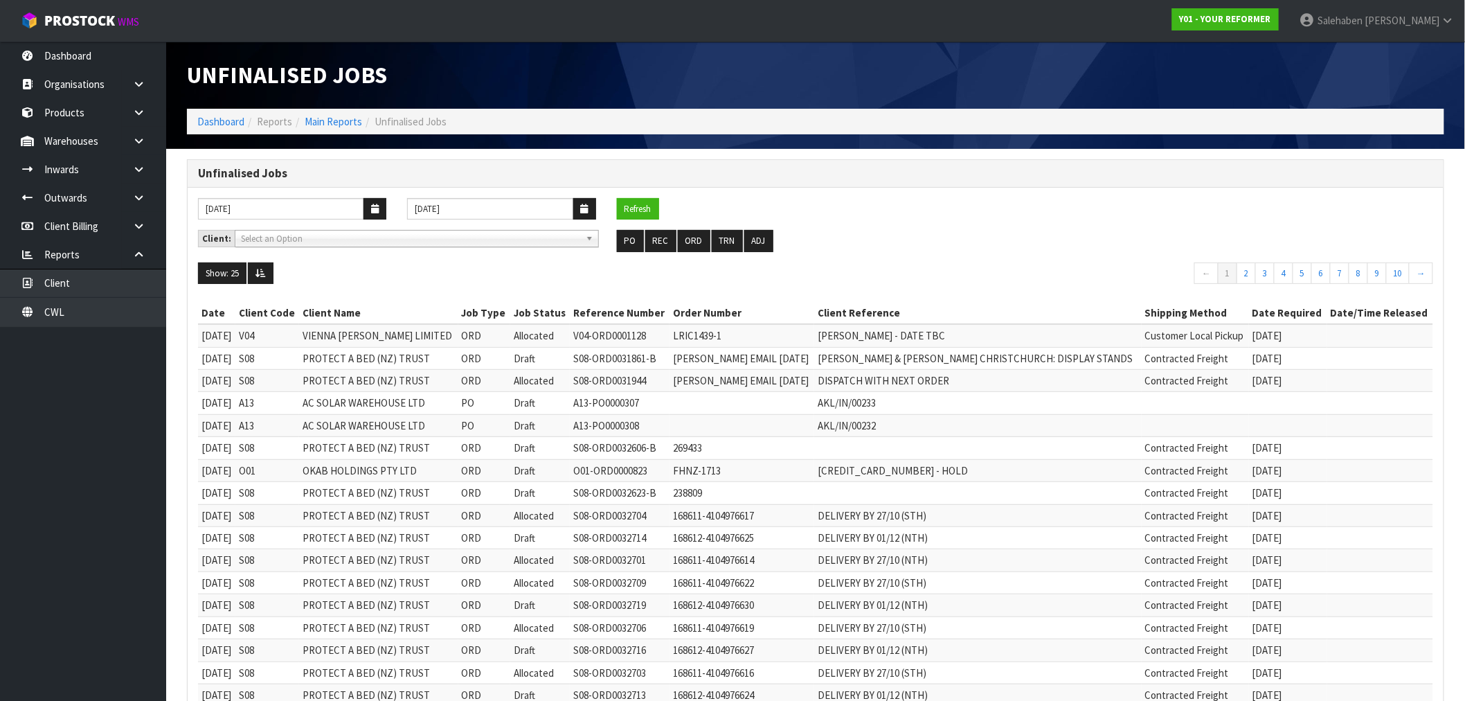
click at [648, 192] on div "01/09/2025 26/09/2025 Refresh Client: A00 - AGRIHEALTH NZ LTD A01 - AGAIN FASTE…" at bounding box center [816, 560] width 1256 height 745
click at [640, 206] on button "Refresh" at bounding box center [638, 209] width 42 height 22
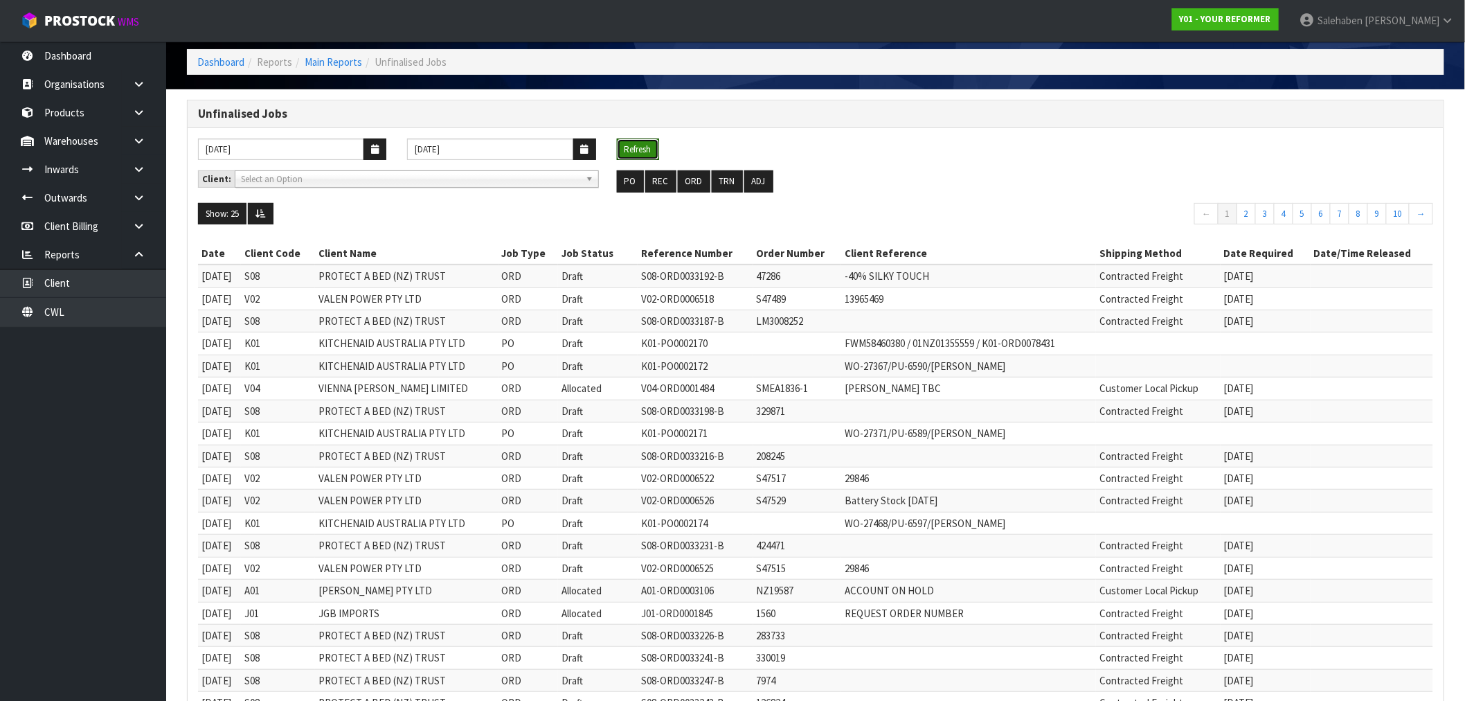
scroll to position [296, 0]
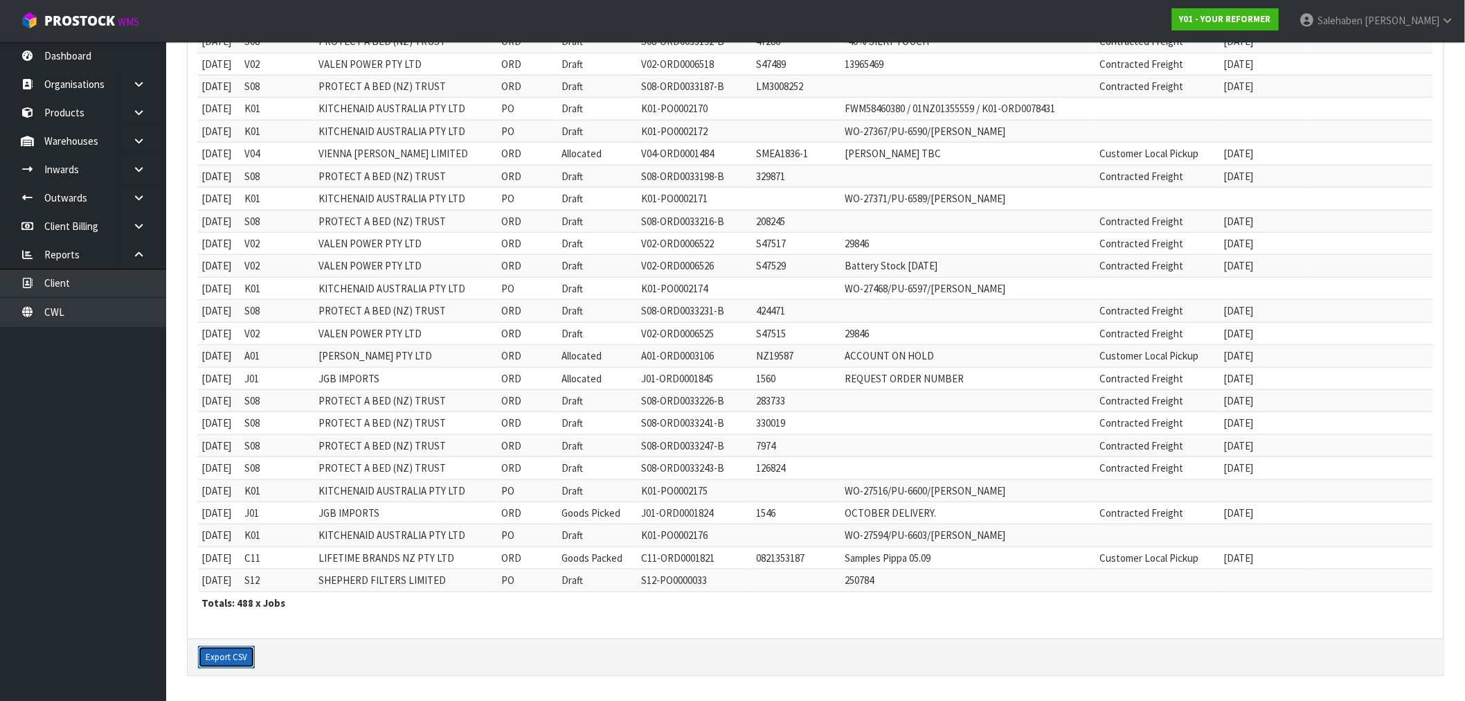
click at [225, 652] on button "Export CSV" at bounding box center [226, 657] width 57 height 22
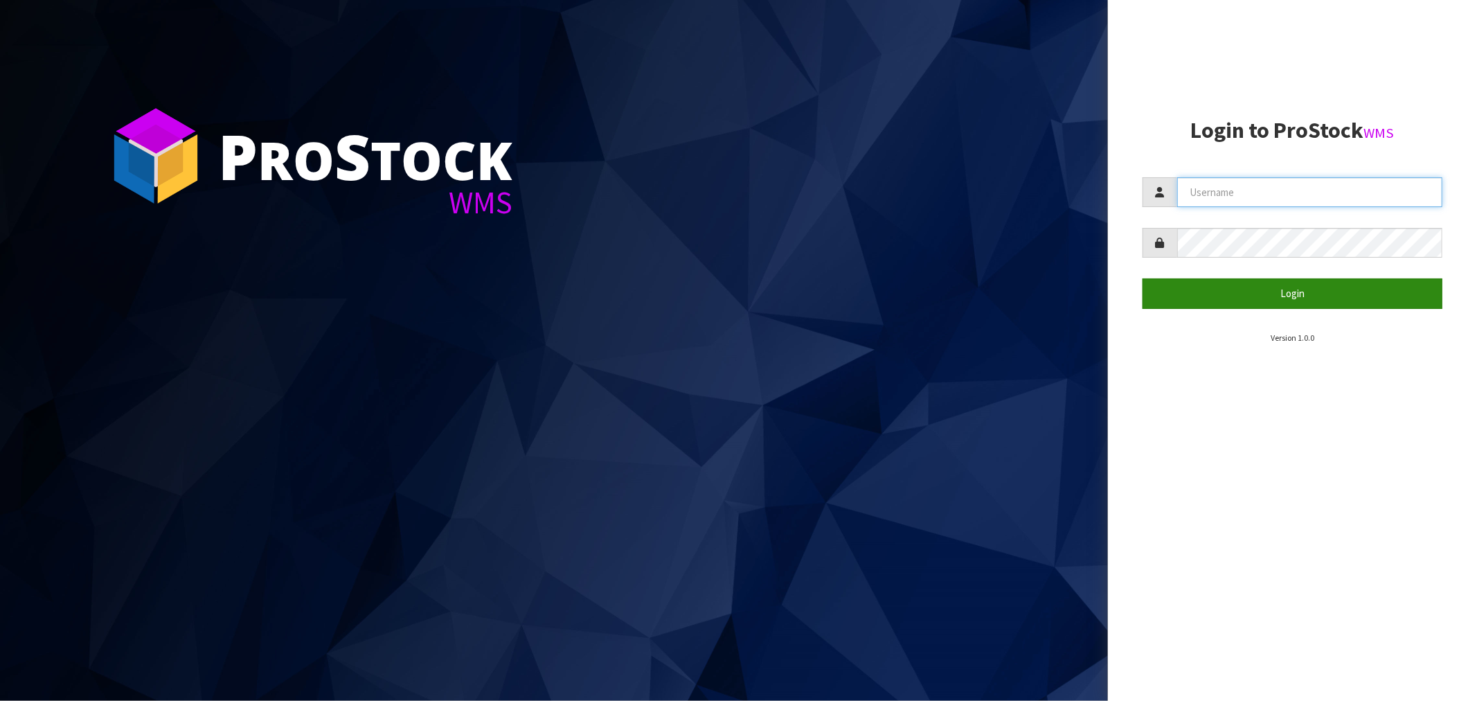
type input "Salehaben@cwl.co.nz"
click at [1290, 295] on button "Login" at bounding box center [1293, 293] width 300 height 30
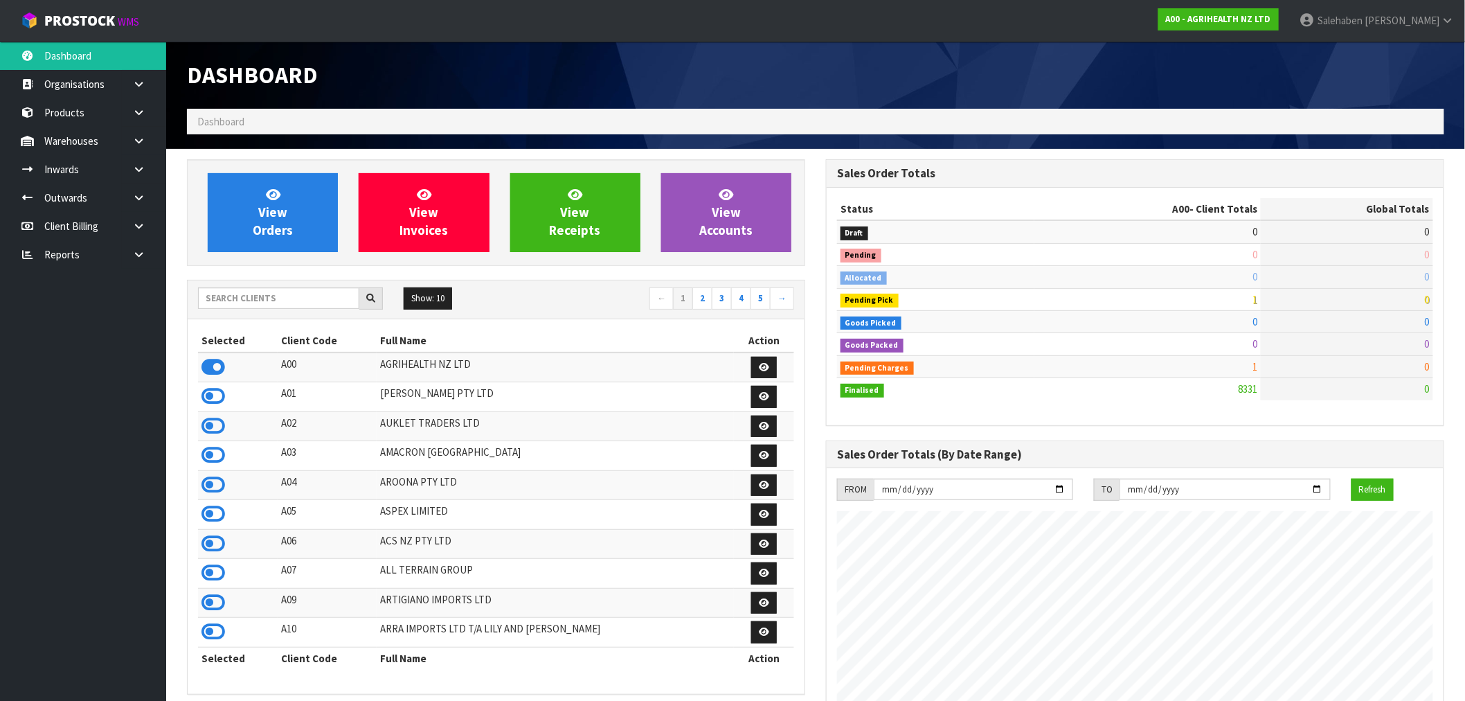
scroll to position [1049, 639]
click at [260, 305] on input "text" at bounding box center [278, 297] width 161 height 21
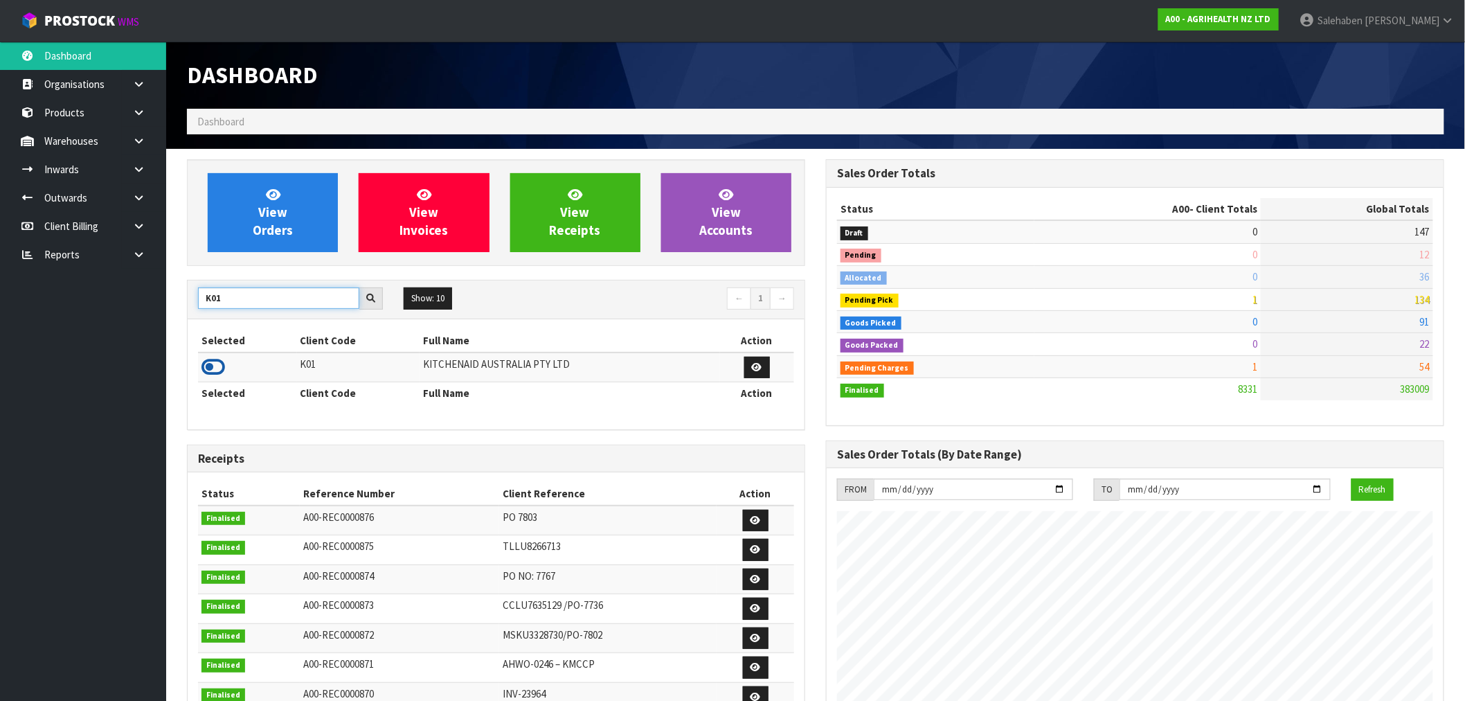
type input "K01"
click at [208, 367] on icon at bounding box center [214, 367] width 24 height 21
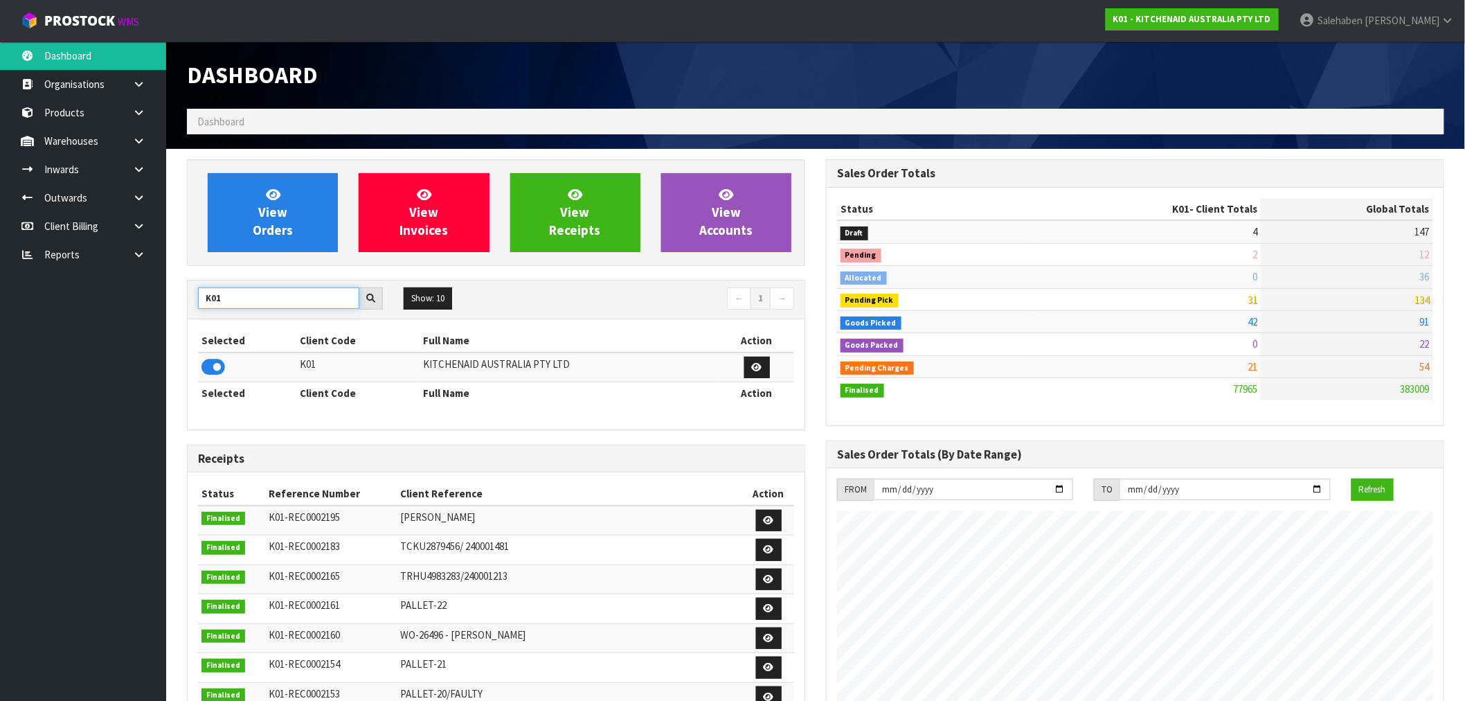
drag, startPoint x: 226, startPoint y: 296, endPoint x: 186, endPoint y: 307, distance: 42.3
click at [186, 307] on div "View Orders View Invoices View Receipts View Accounts K01 Show: 10 5 10 25 50 ←…" at bounding box center [496, 594] width 639 height 870
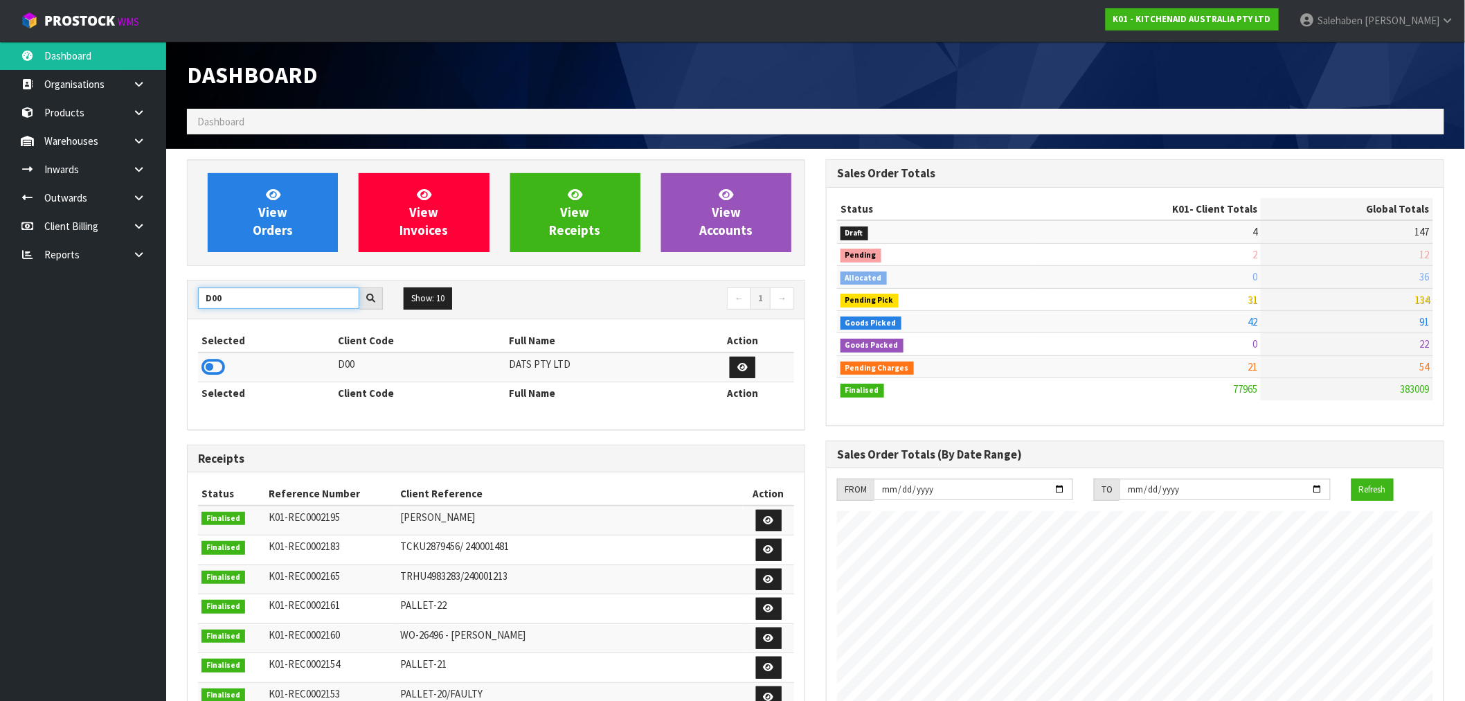
type input "D00"
click at [198, 365] on td at bounding box center [266, 367] width 137 height 30
click at [211, 367] on icon at bounding box center [214, 367] width 24 height 21
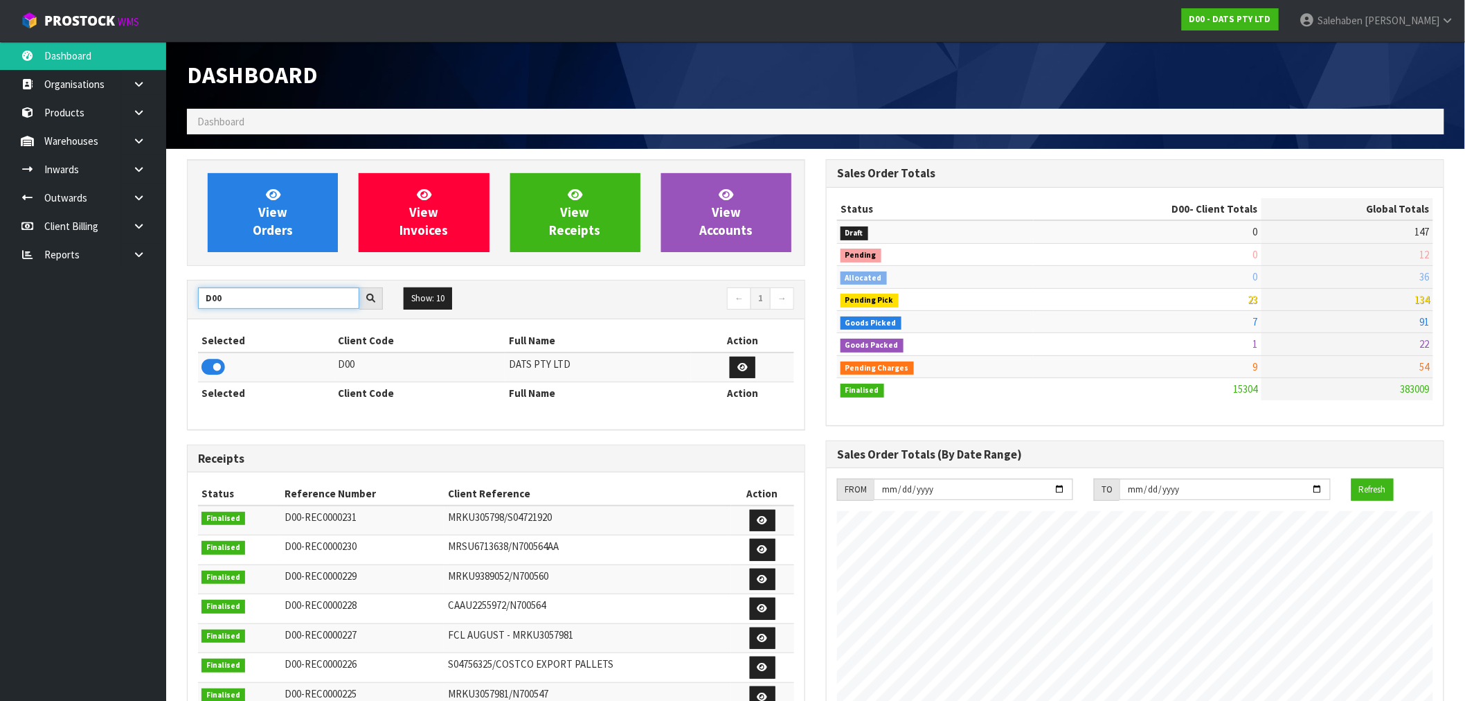
drag, startPoint x: 234, startPoint y: 295, endPoint x: 172, endPoint y: 305, distance: 63.1
click at [172, 305] on section "View Orders View Invoices View Receipts View Accounts D00 Show: 10 5 10 25 50 ←…" at bounding box center [815, 684] width 1299 height 1071
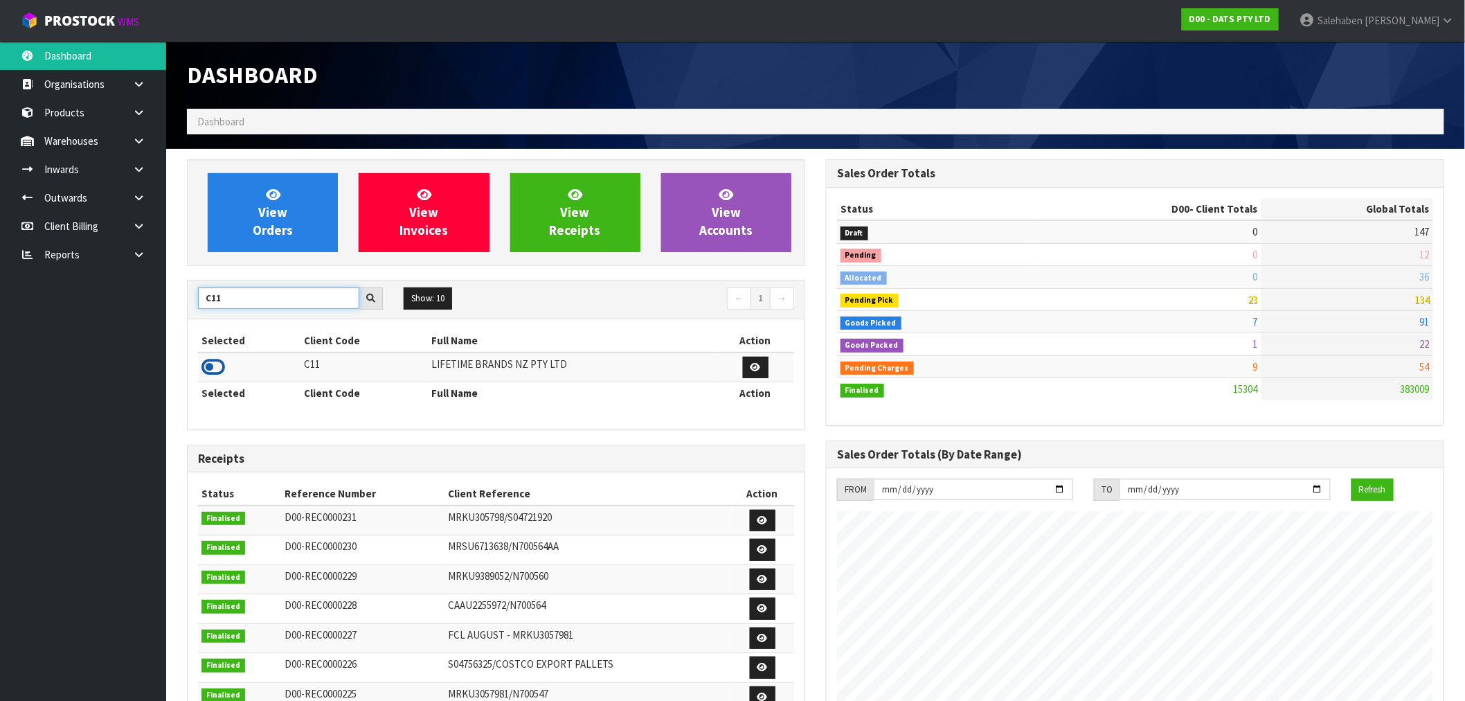
type input "C11"
click at [213, 364] on icon at bounding box center [214, 367] width 24 height 21
